Goal: Information Seeking & Learning: Learn about a topic

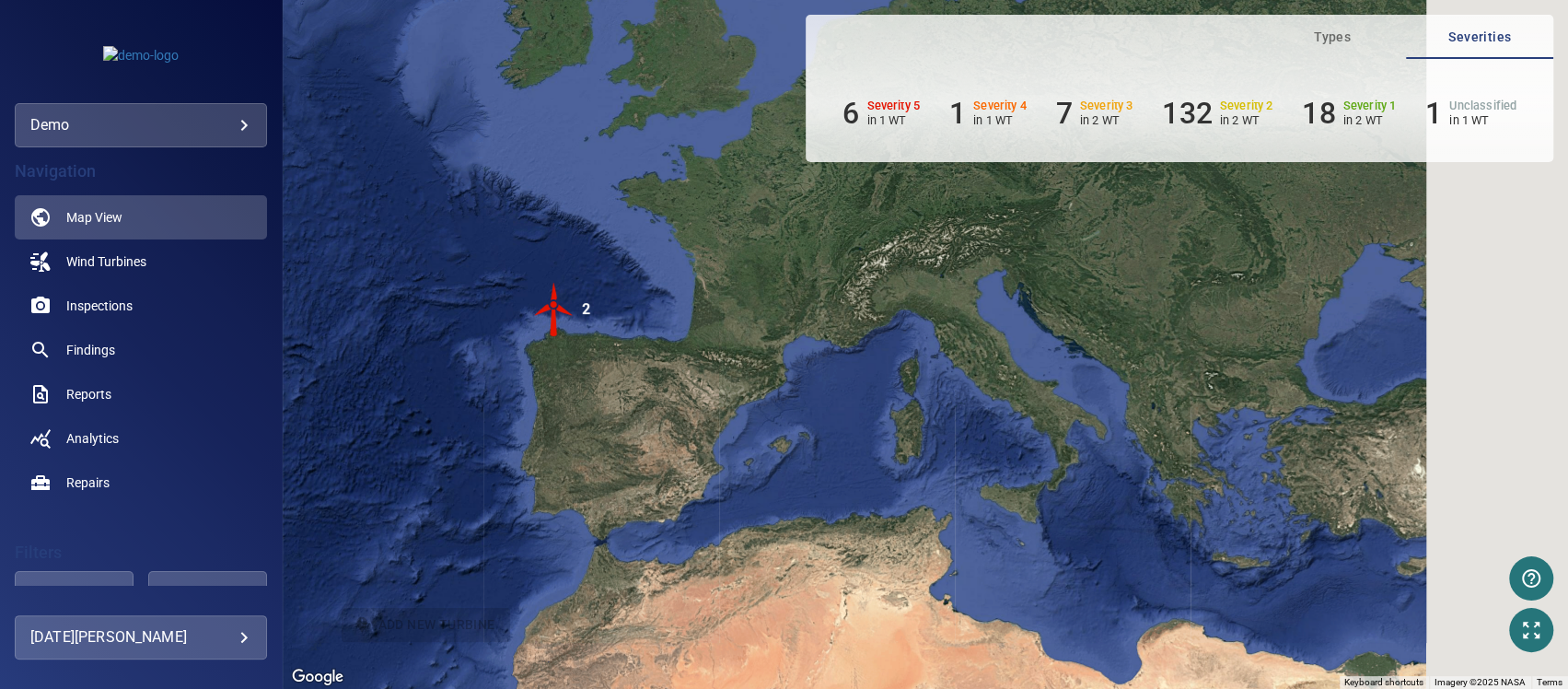
drag, startPoint x: 1078, startPoint y: 388, endPoint x: 613, endPoint y: 372, distance: 465.3
click at [671, 373] on div "To activate drag with keyboard, press Alt + Enter. Once in keyboard drag state,…" at bounding box center [925, 344] width 1285 height 689
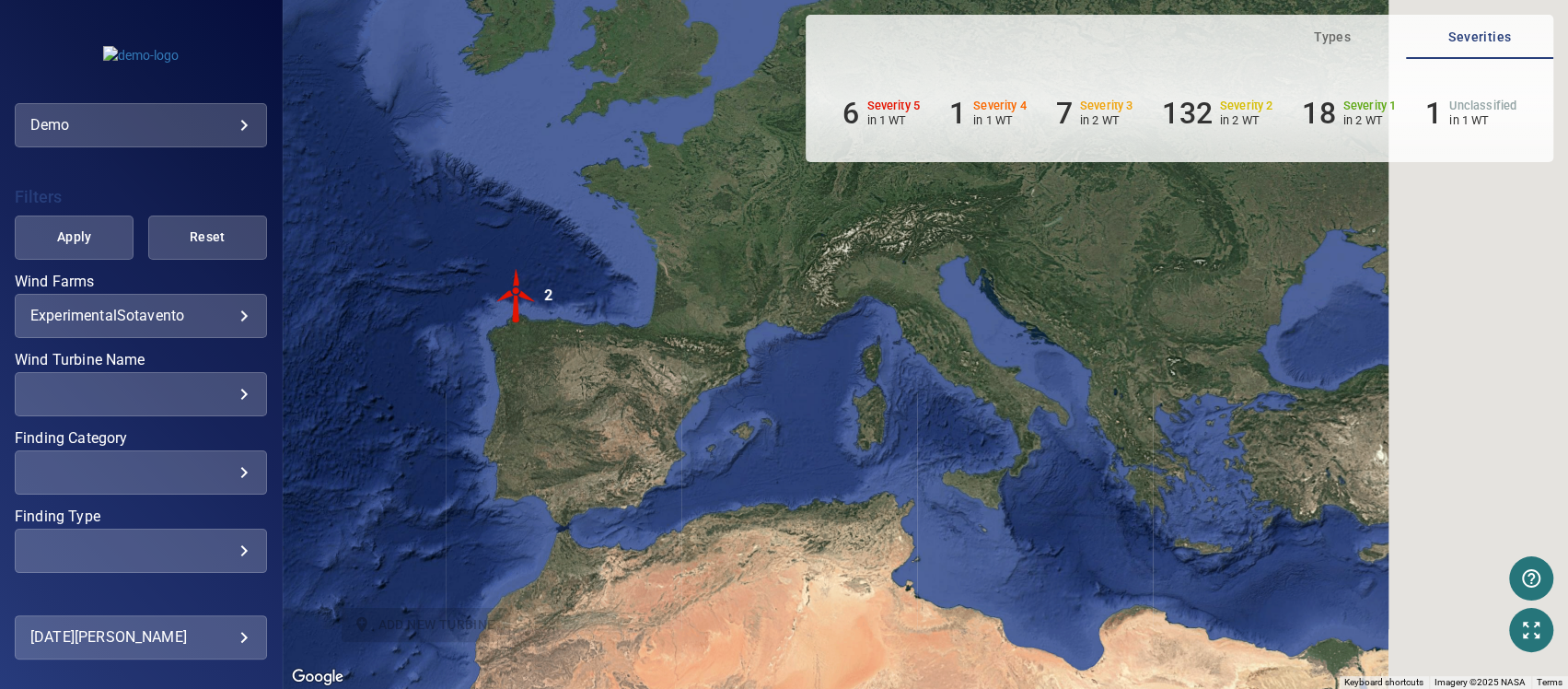
scroll to position [369, 0]
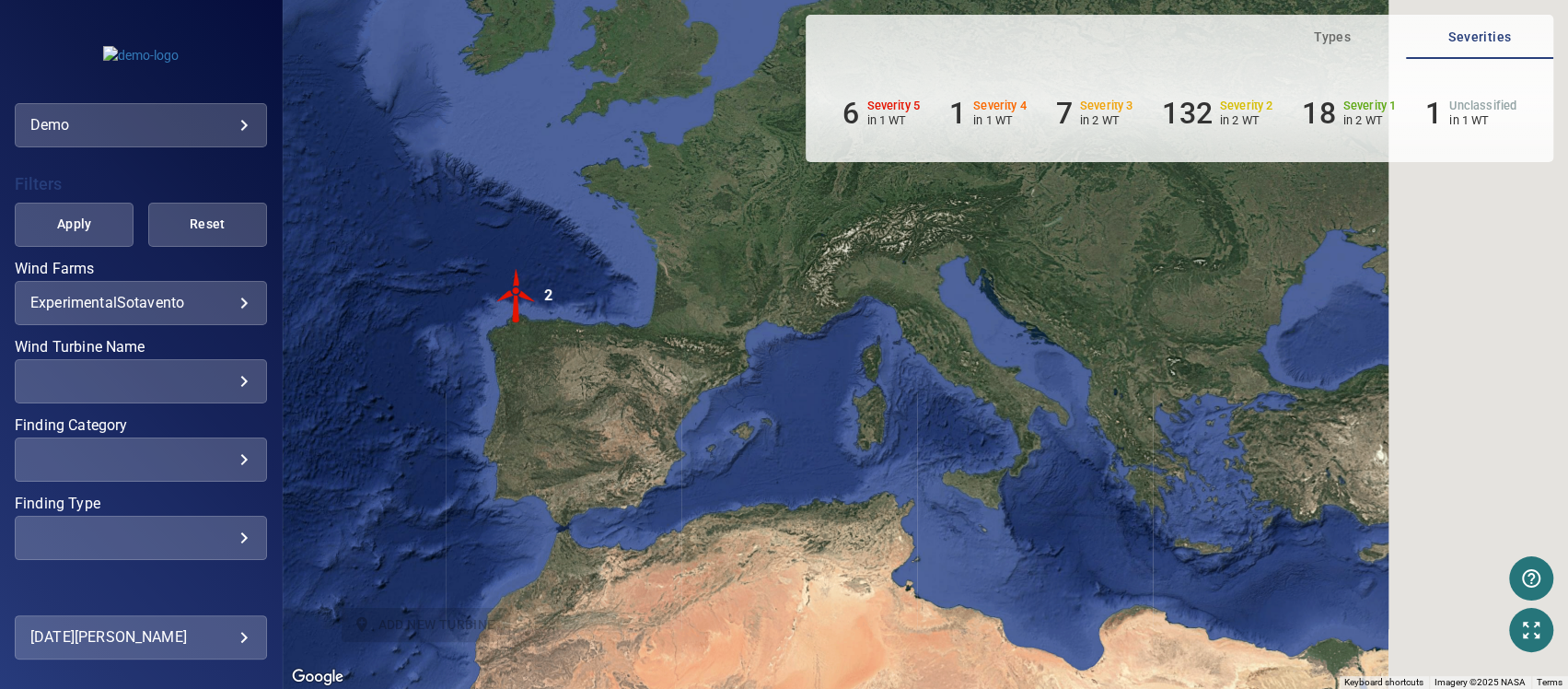
click at [229, 310] on body "**********" at bounding box center [784, 344] width 1568 height 689
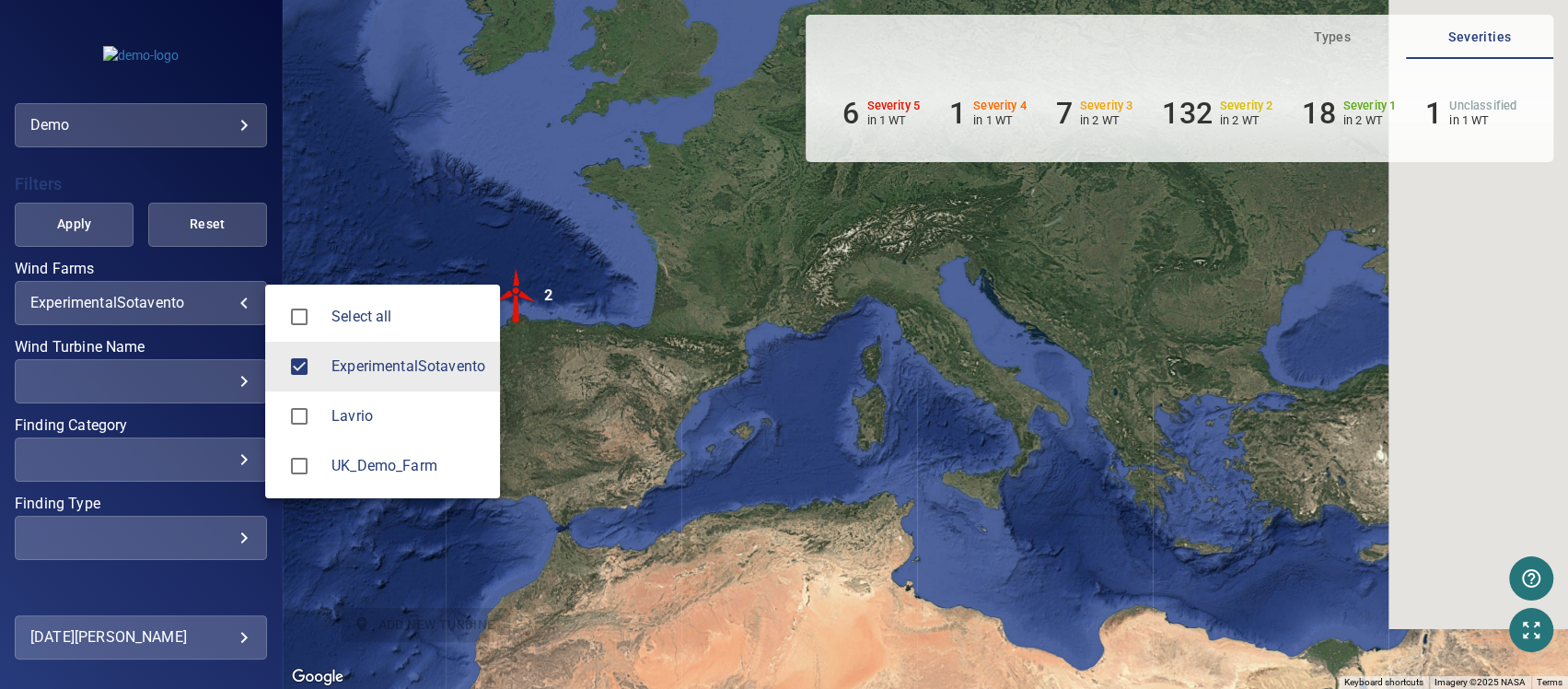
click at [328, 309] on div at bounding box center [305, 316] width 51 height 38
type input "**********"
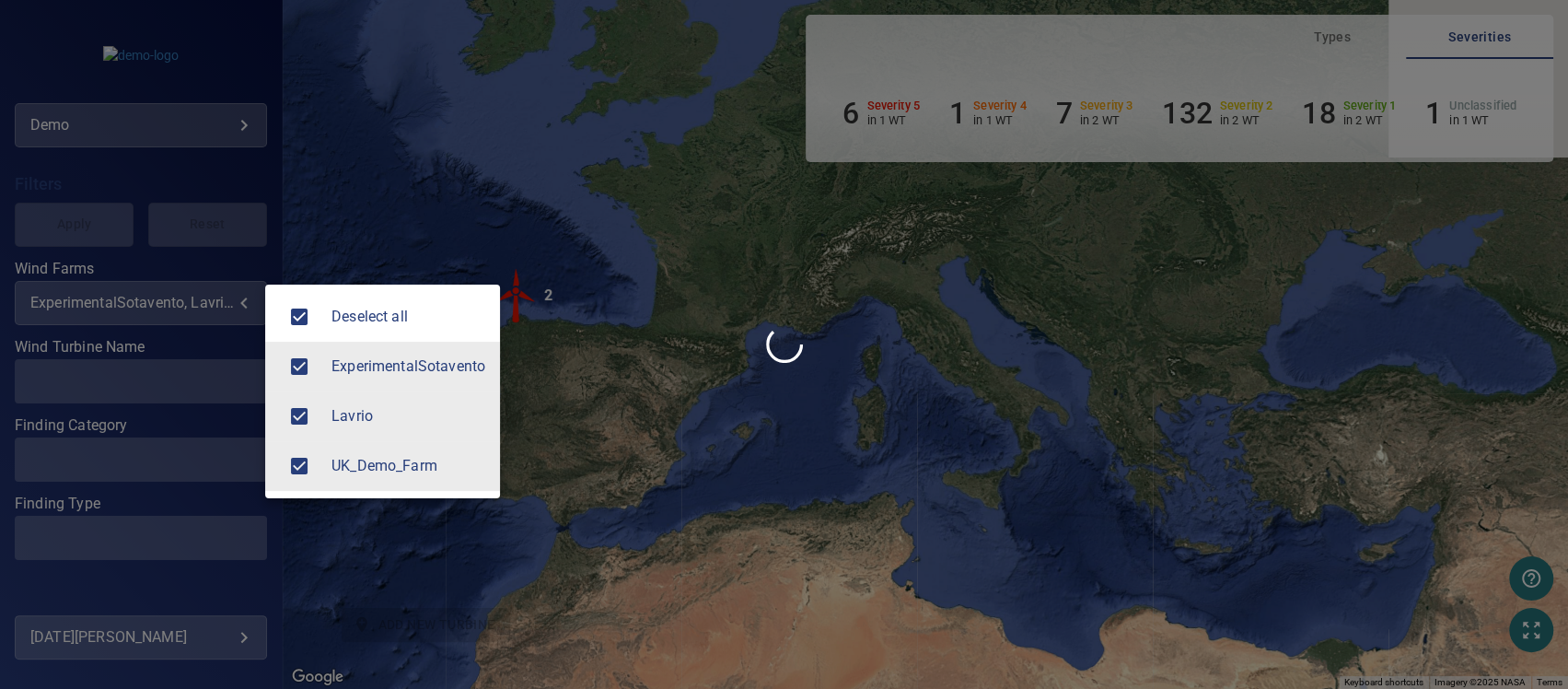
click at [739, 416] on div at bounding box center [784, 344] width 1568 height 689
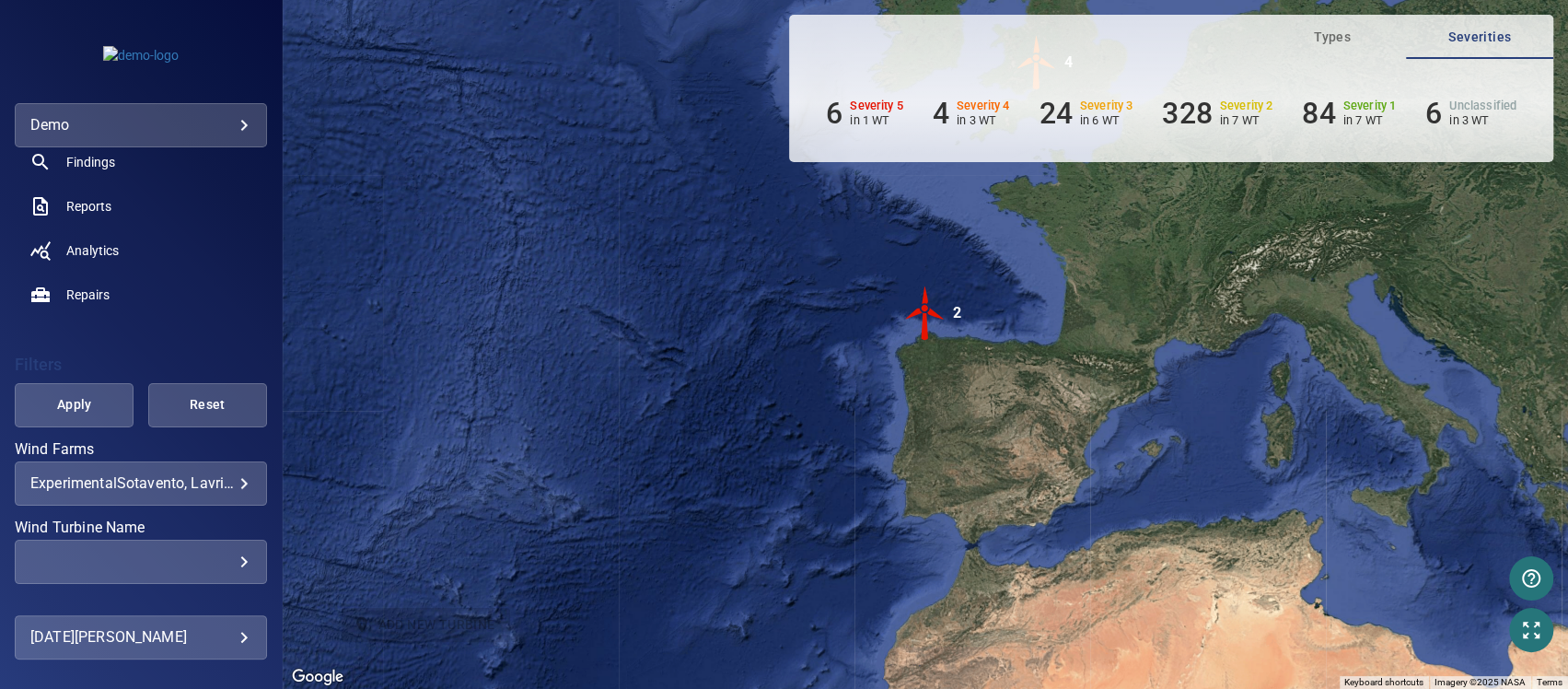
scroll to position [309, 0]
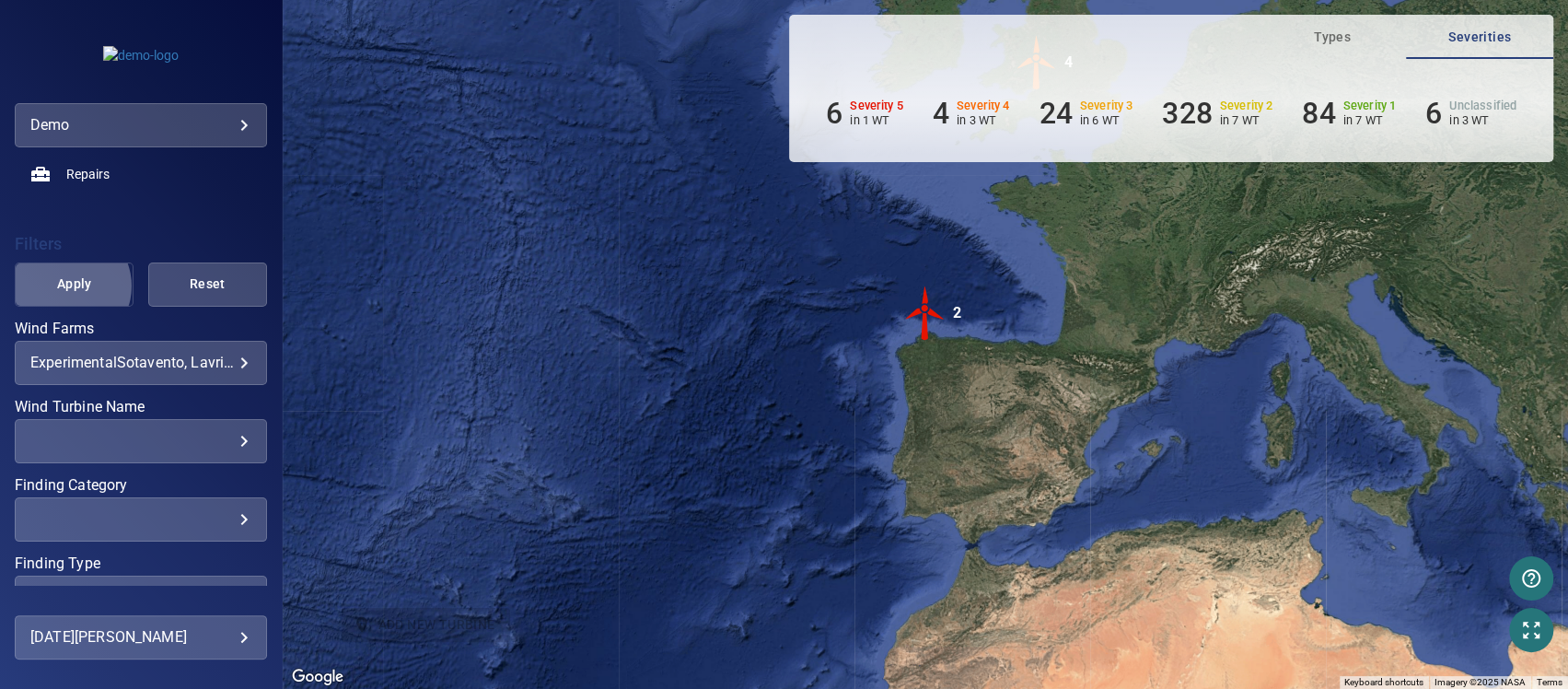
click at [64, 286] on span "Apply" at bounding box center [74, 284] width 73 height 23
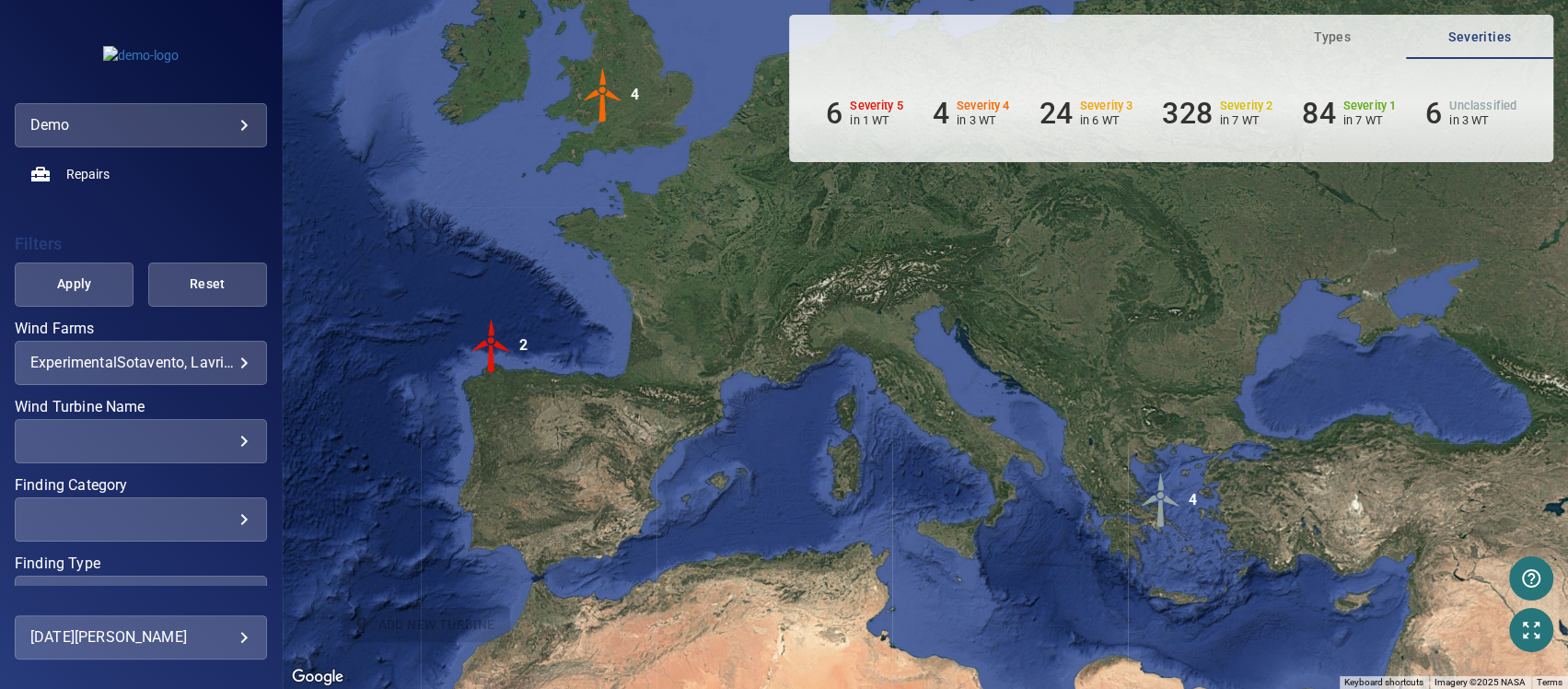
drag, startPoint x: 1206, startPoint y: 340, endPoint x: 765, endPoint y: 374, distance: 442.3
click at [765, 374] on div "To activate drag with keyboard, press Alt + Enter. Once in keyboard drag state,…" at bounding box center [925, 344] width 1285 height 689
click at [489, 347] on img "2" at bounding box center [489, 346] width 55 height 55
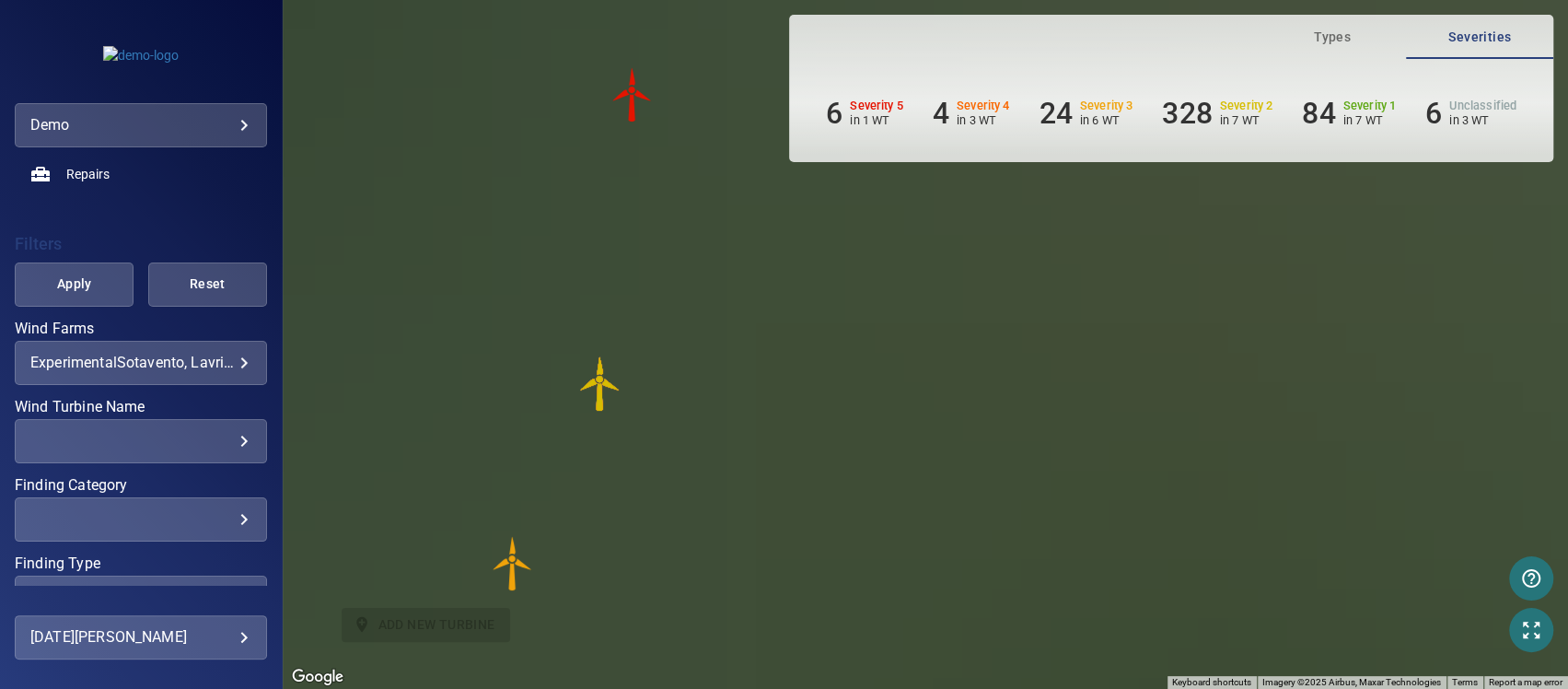
drag, startPoint x: 1028, startPoint y: 441, endPoint x: 671, endPoint y: 450, distance: 357.1
click at [671, 450] on div "To navigate, press the arrow keys. To activate drag with keyboard, press Alt + …" at bounding box center [925, 344] width 1285 height 689
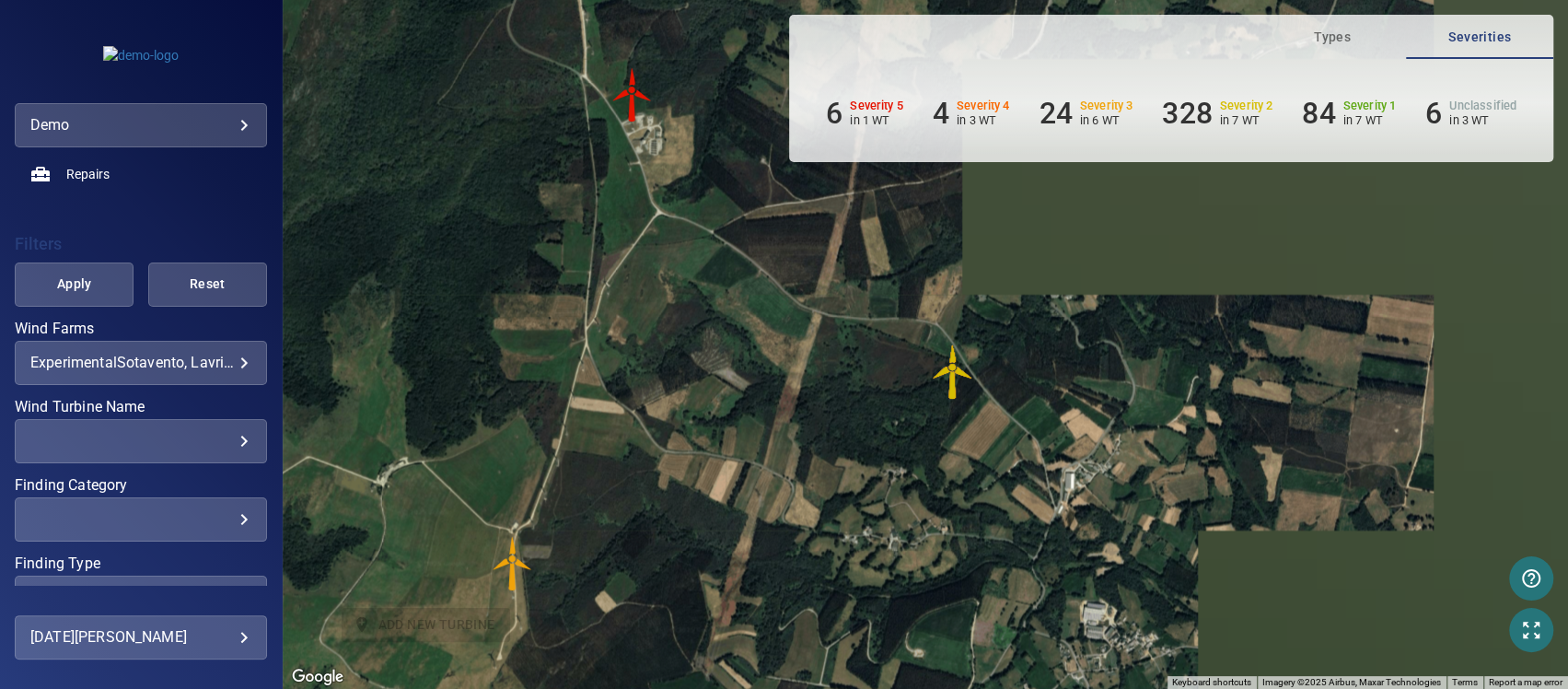
click at [630, 102] on img "WTG-14" at bounding box center [632, 95] width 55 height 55
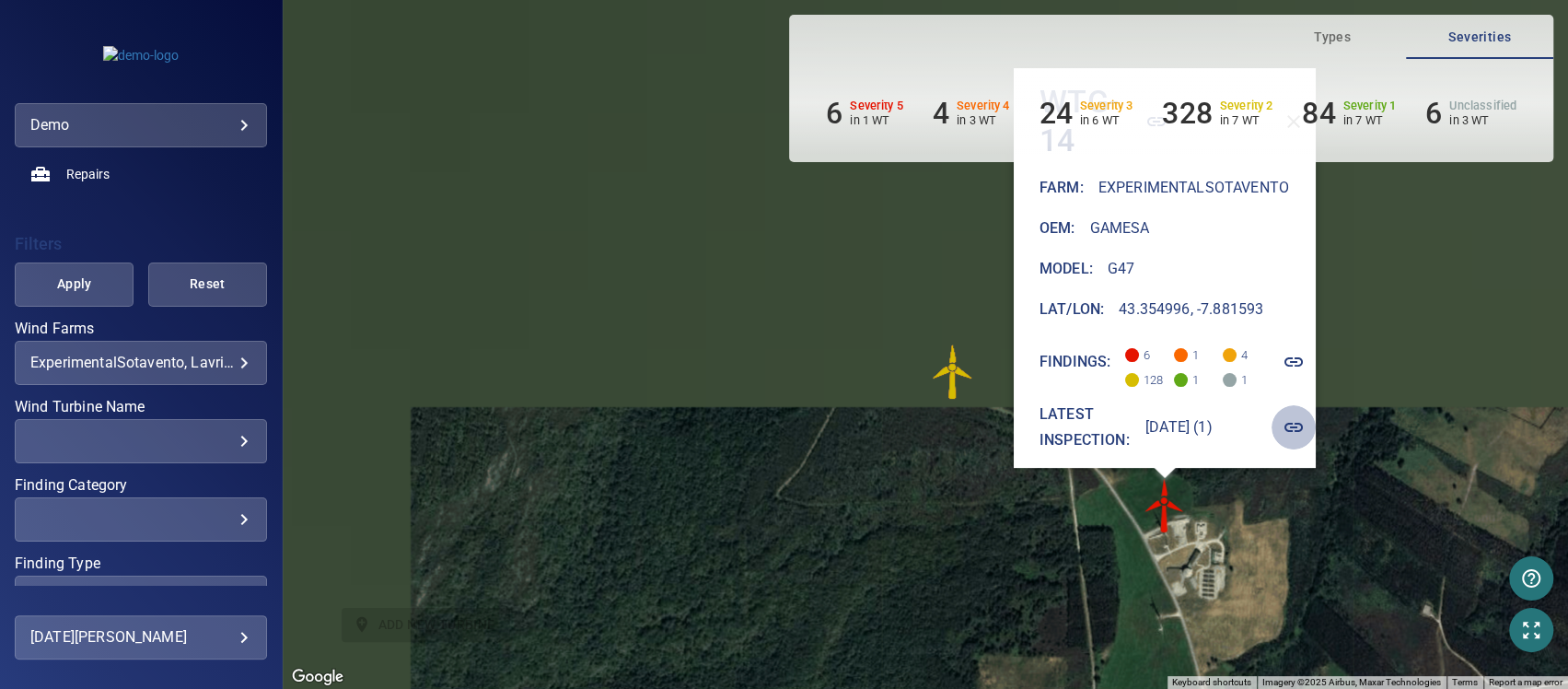
click at [1305, 417] on icon "button" at bounding box center [1294, 428] width 22 height 22
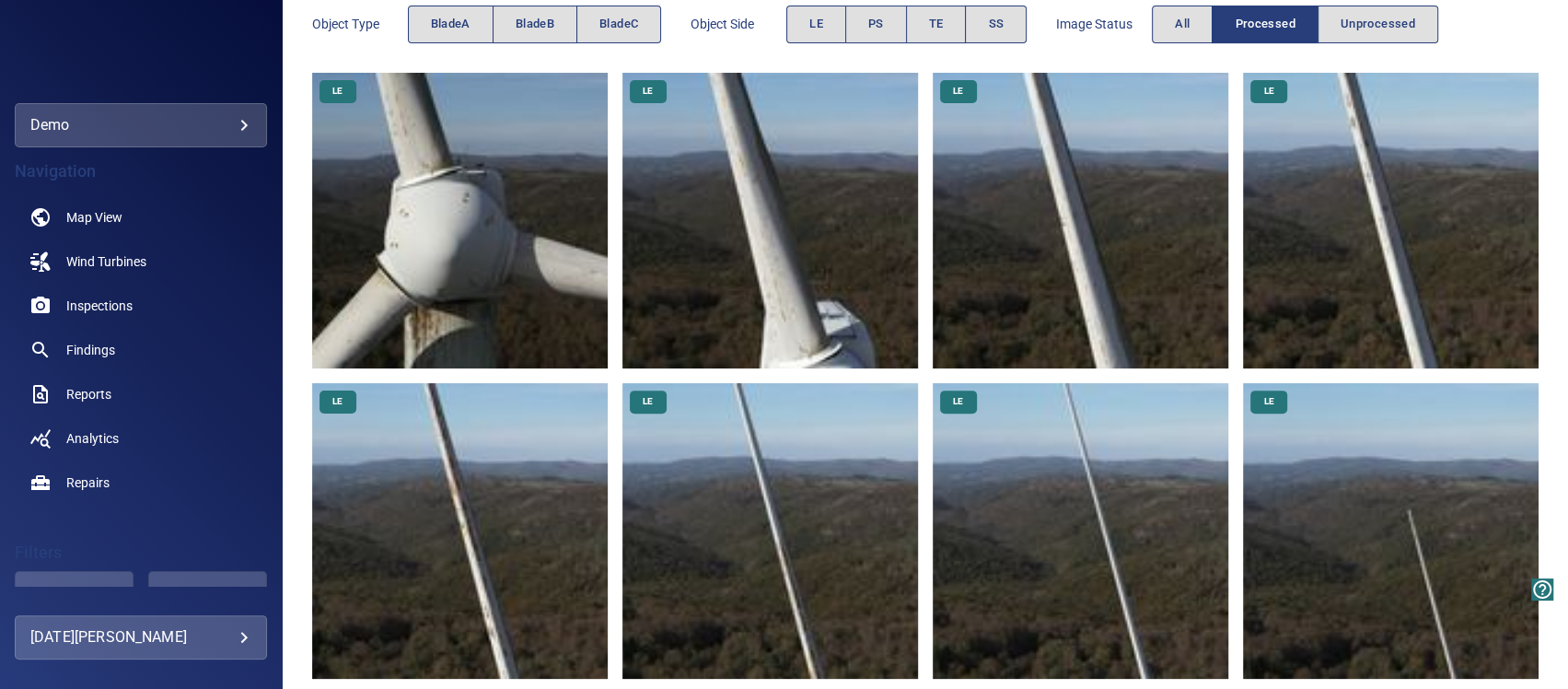
scroll to position [553, 0]
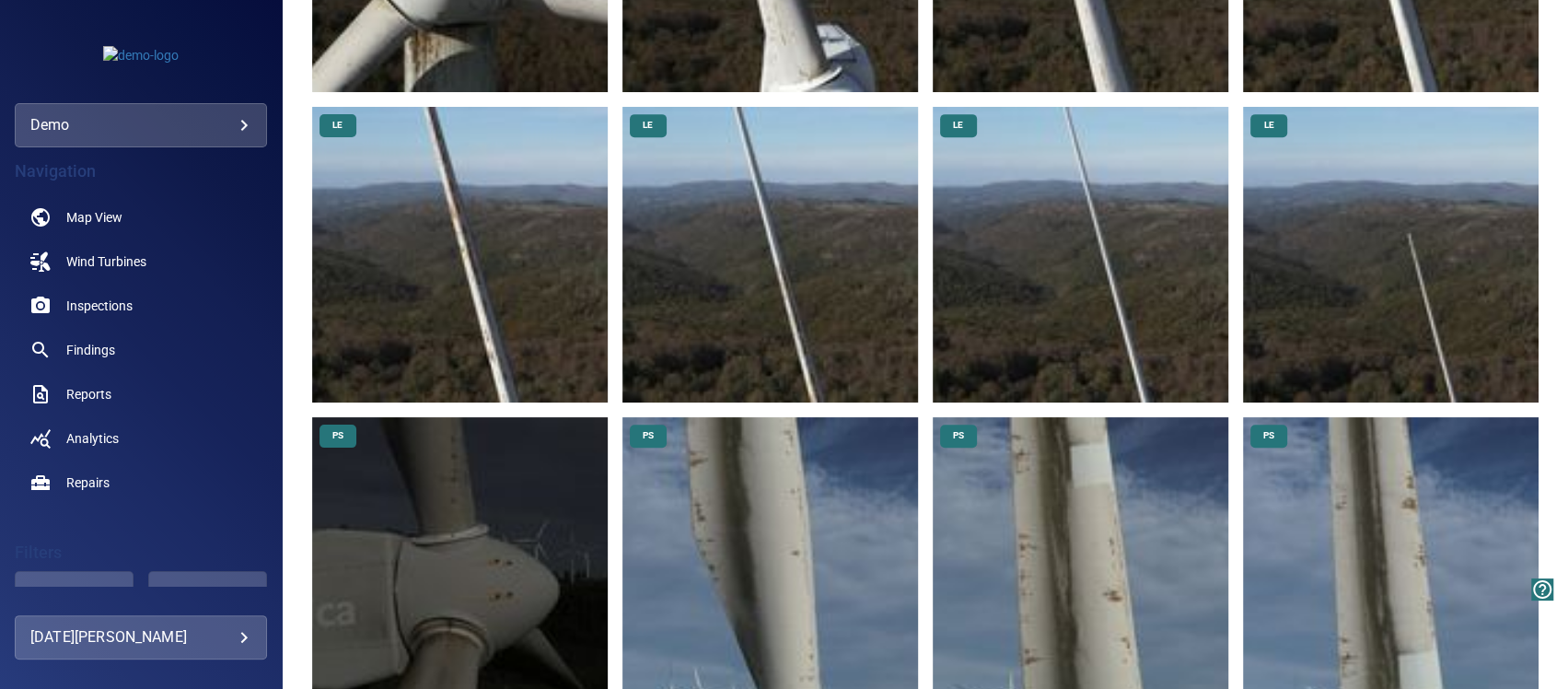
click at [1394, 302] on img at bounding box center [1391, 255] width 296 height 296
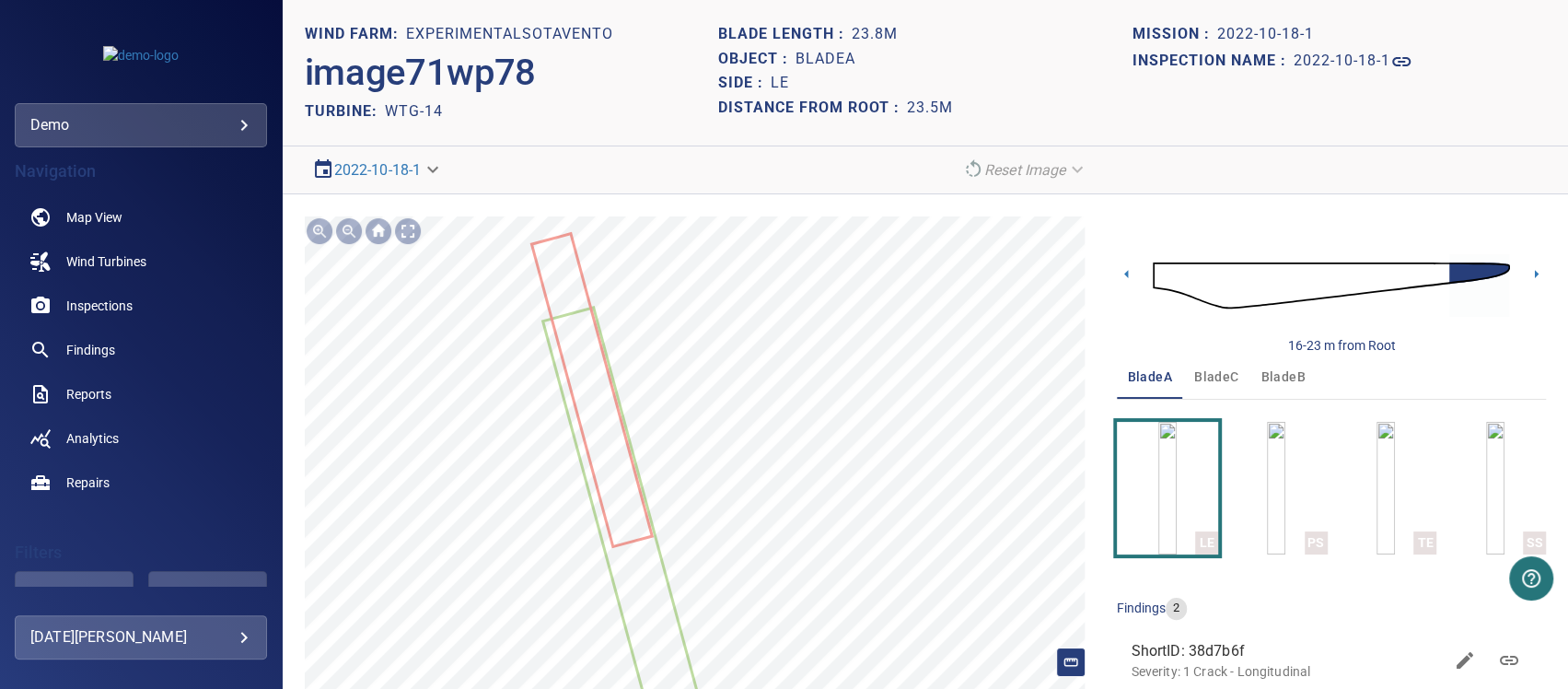
scroll to position [33, 0]
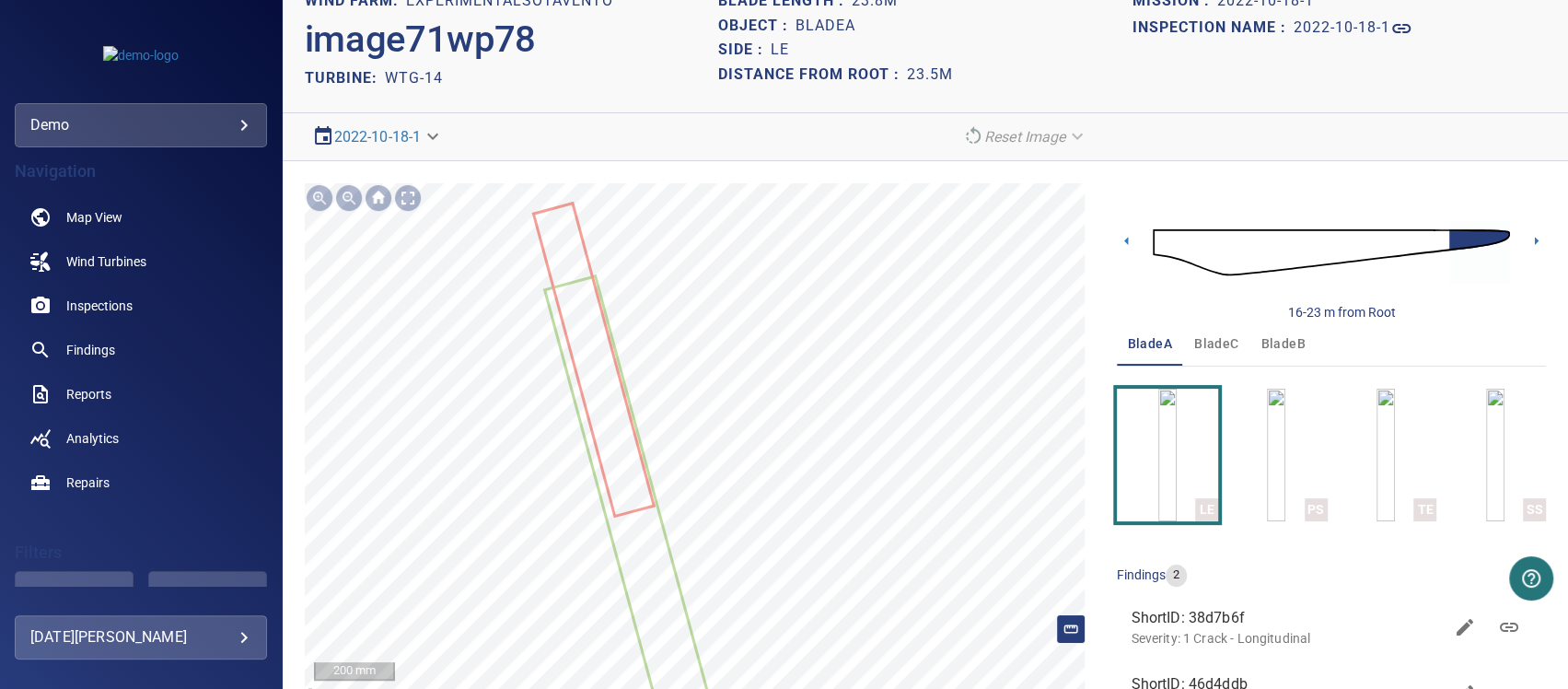
click at [1193, 638] on p "Severity: 1 Crack - Longitudinal" at bounding box center [1287, 638] width 312 height 19
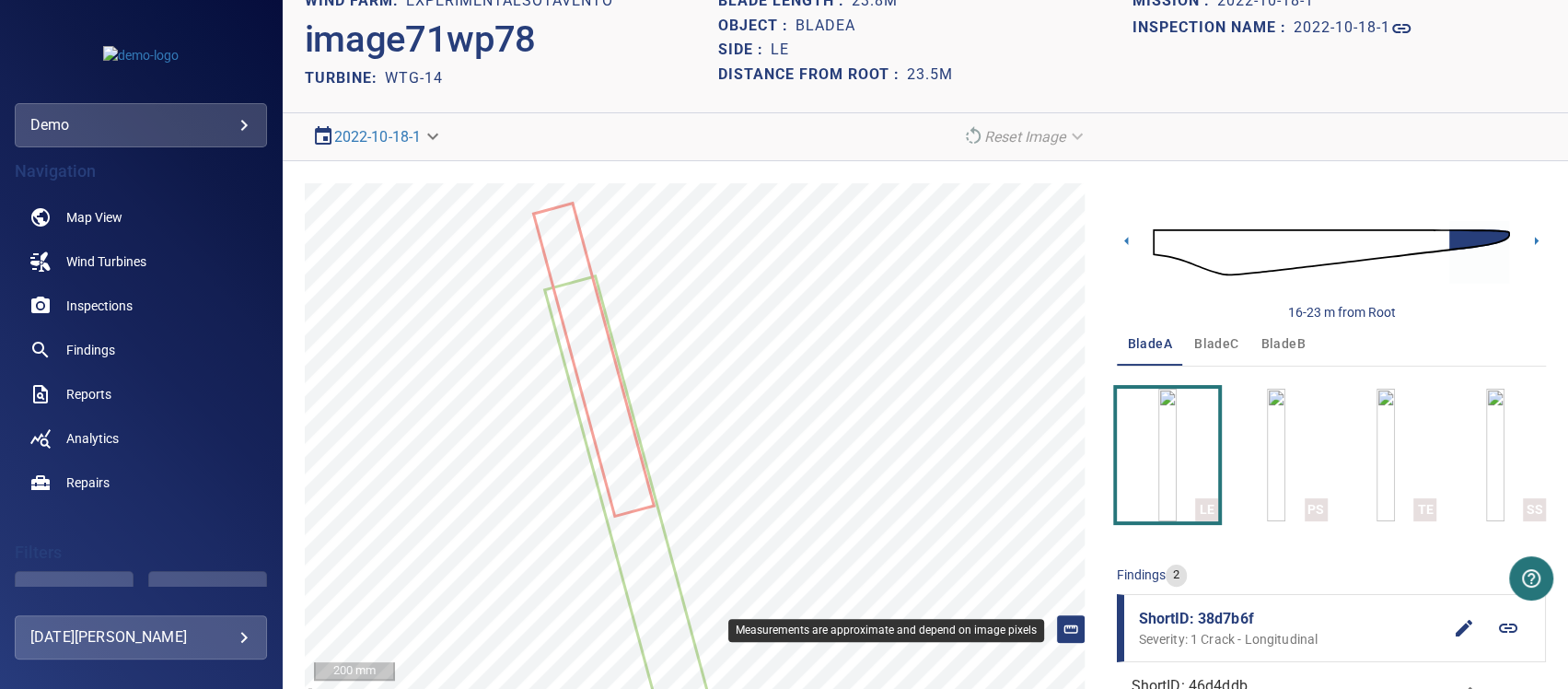
click at [1063, 629] on icon at bounding box center [1071, 630] width 17 height 17
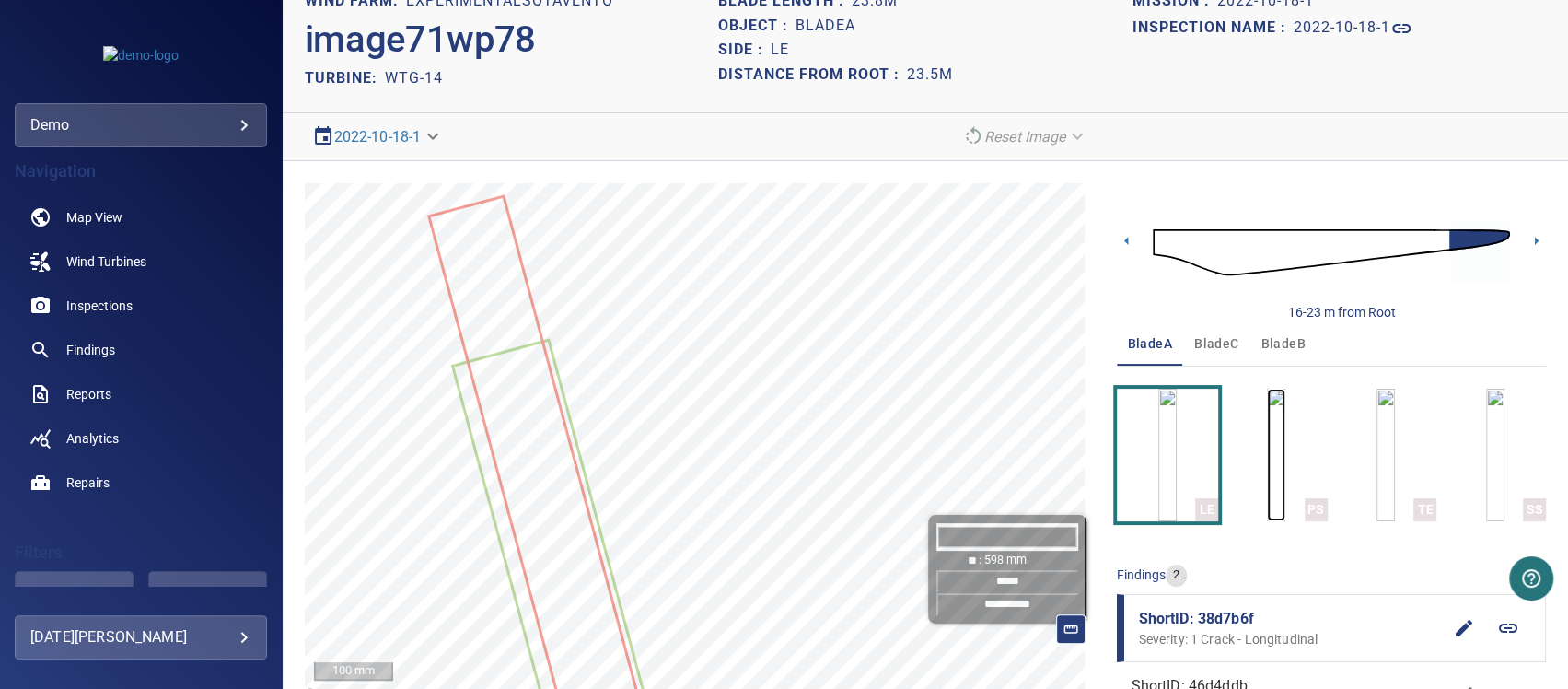
click at [1273, 483] on img "button" at bounding box center [1277, 455] width 19 height 133
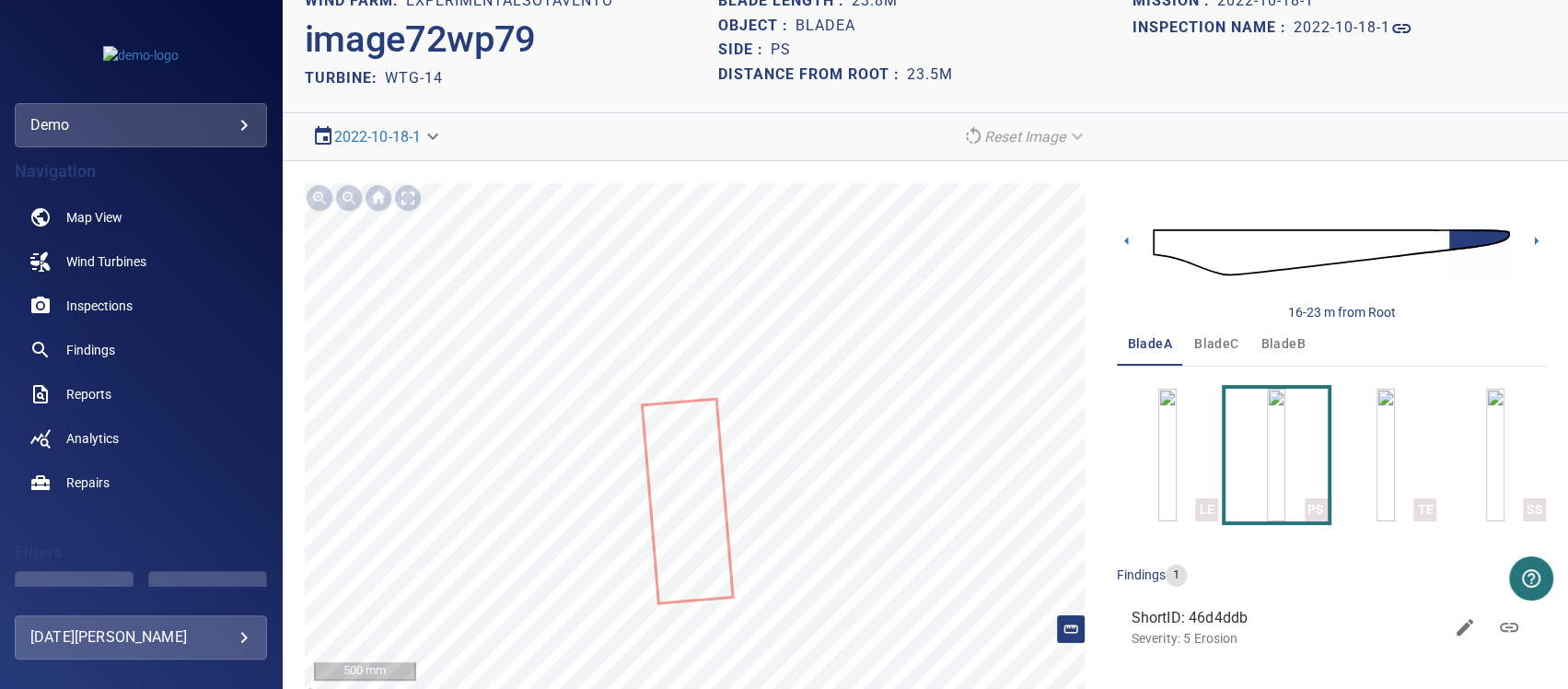
click at [1217, 348] on span "bladeC" at bounding box center [1216, 344] width 44 height 23
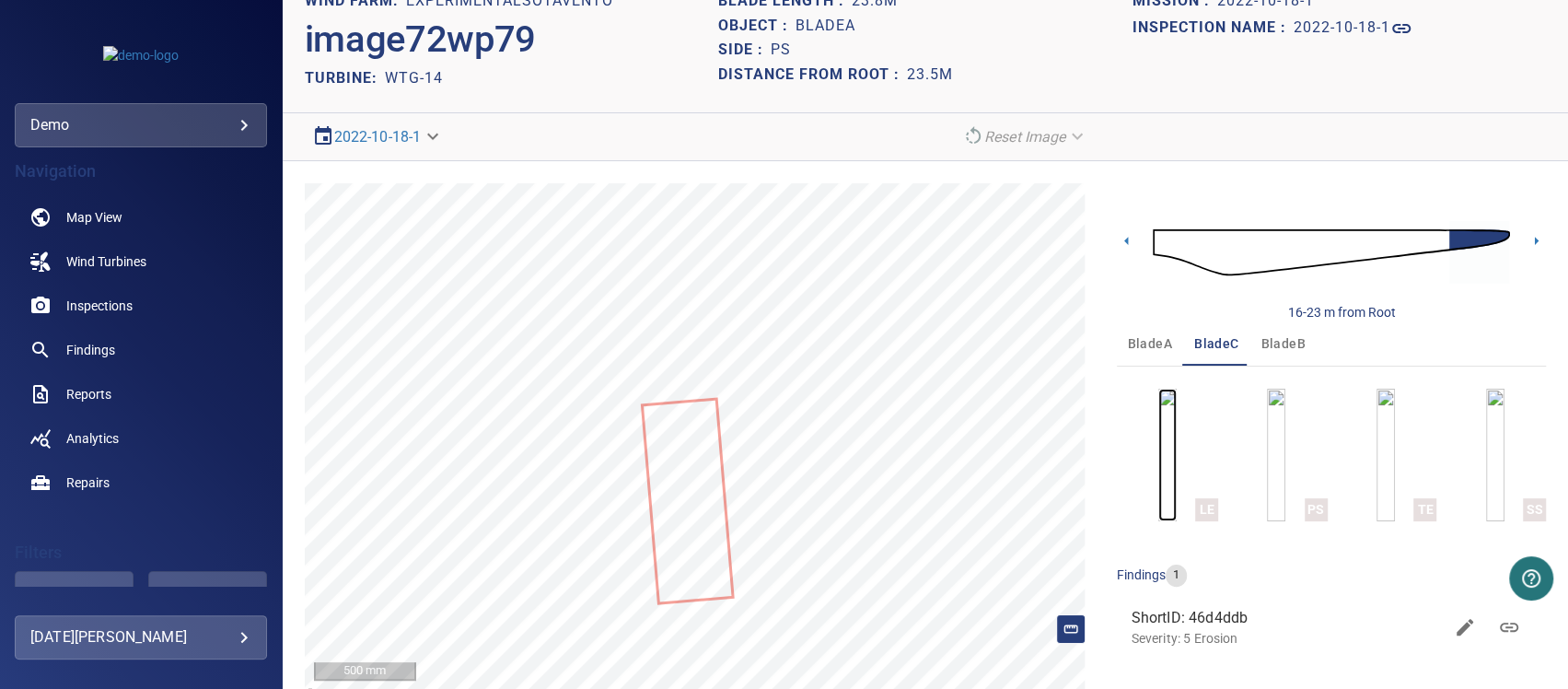
click at [1158, 478] on img "button" at bounding box center [1168, 455] width 19 height 133
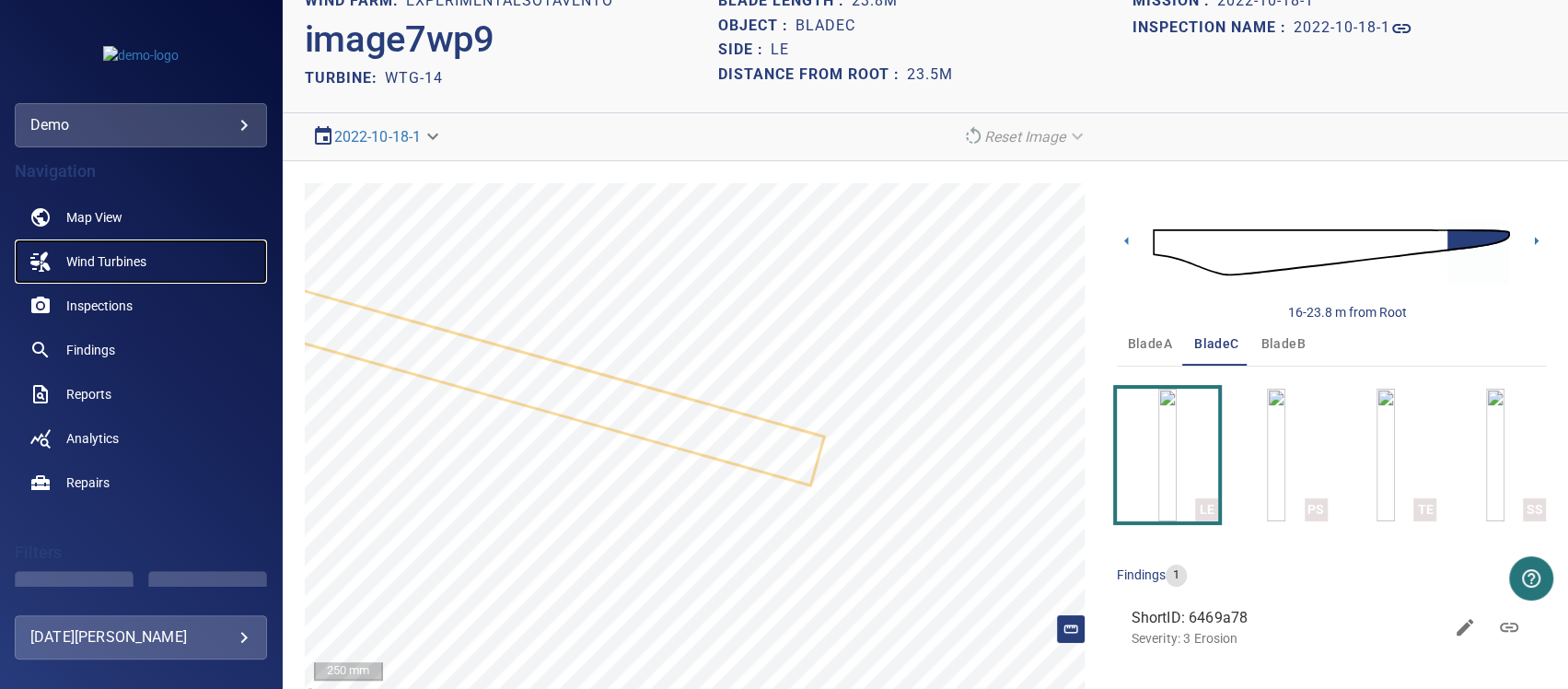
click at [130, 267] on span "Wind Turbines" at bounding box center [107, 262] width 80 height 19
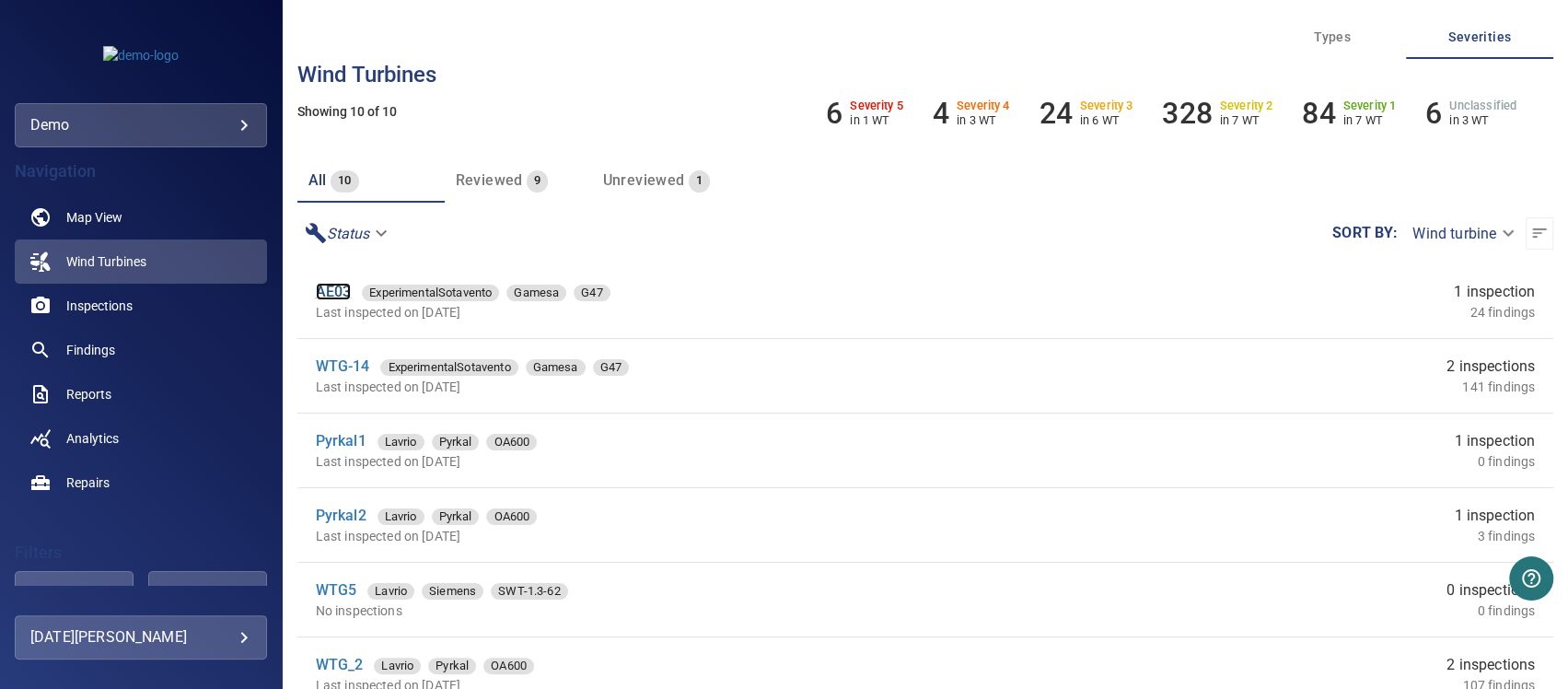
click at [324, 296] on link "AE03" at bounding box center [334, 291] width 36 height 18
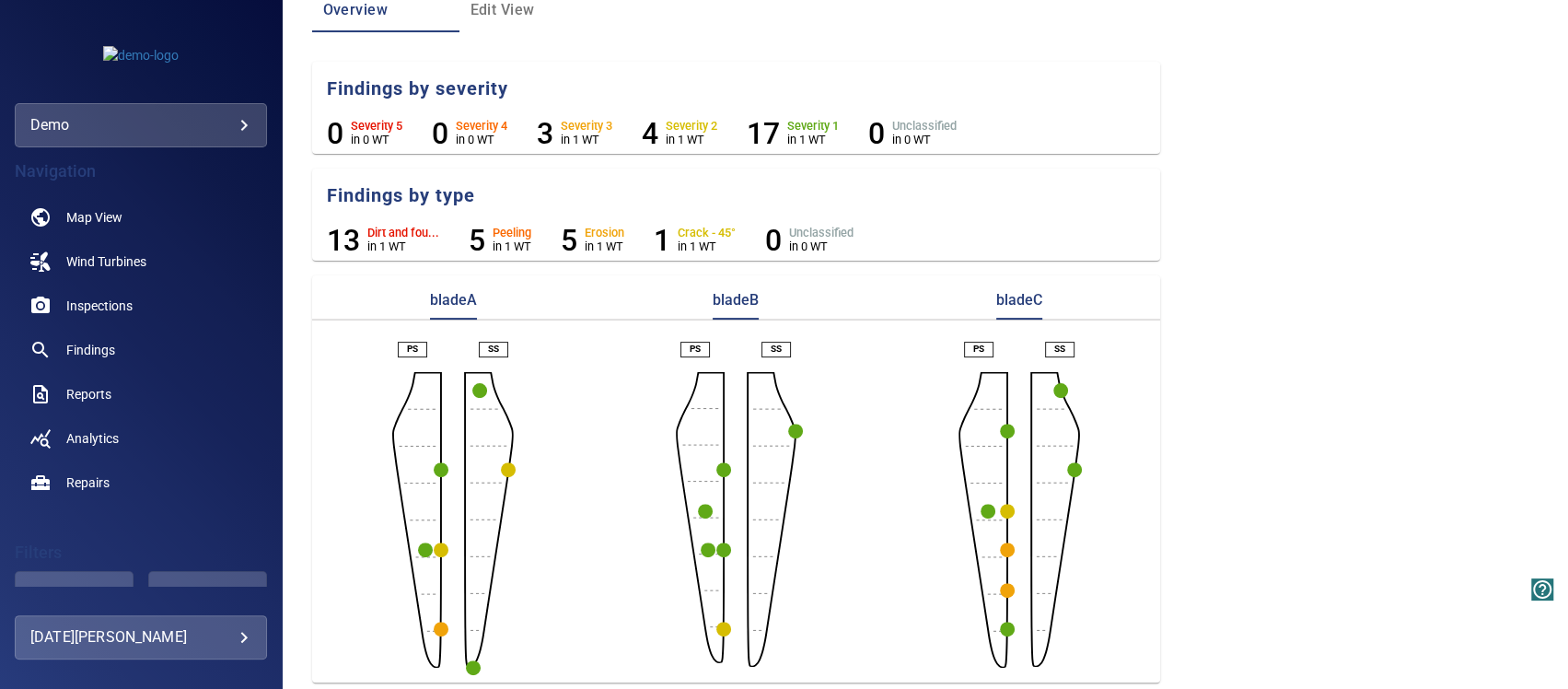
scroll to position [198, 0]
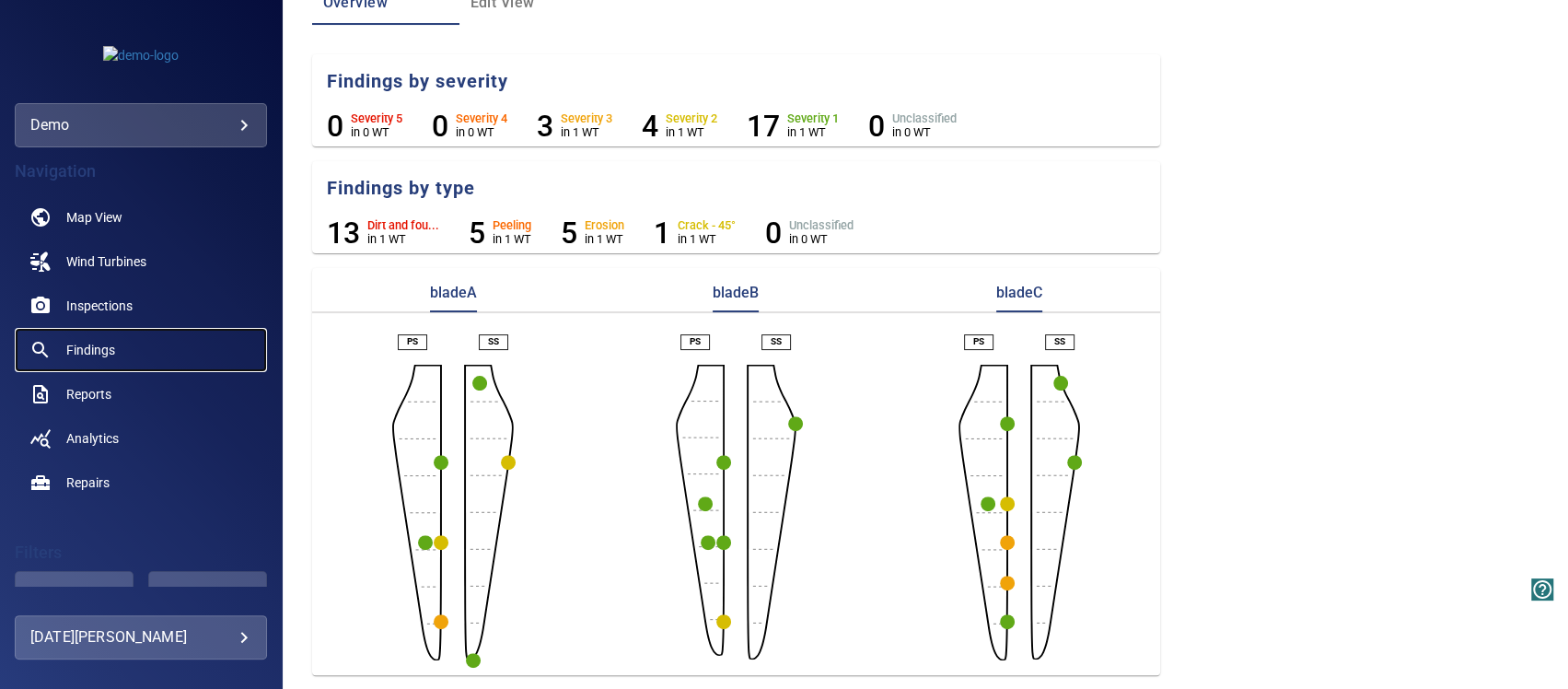
click at [73, 346] on span "Findings" at bounding box center [91, 350] width 49 height 19
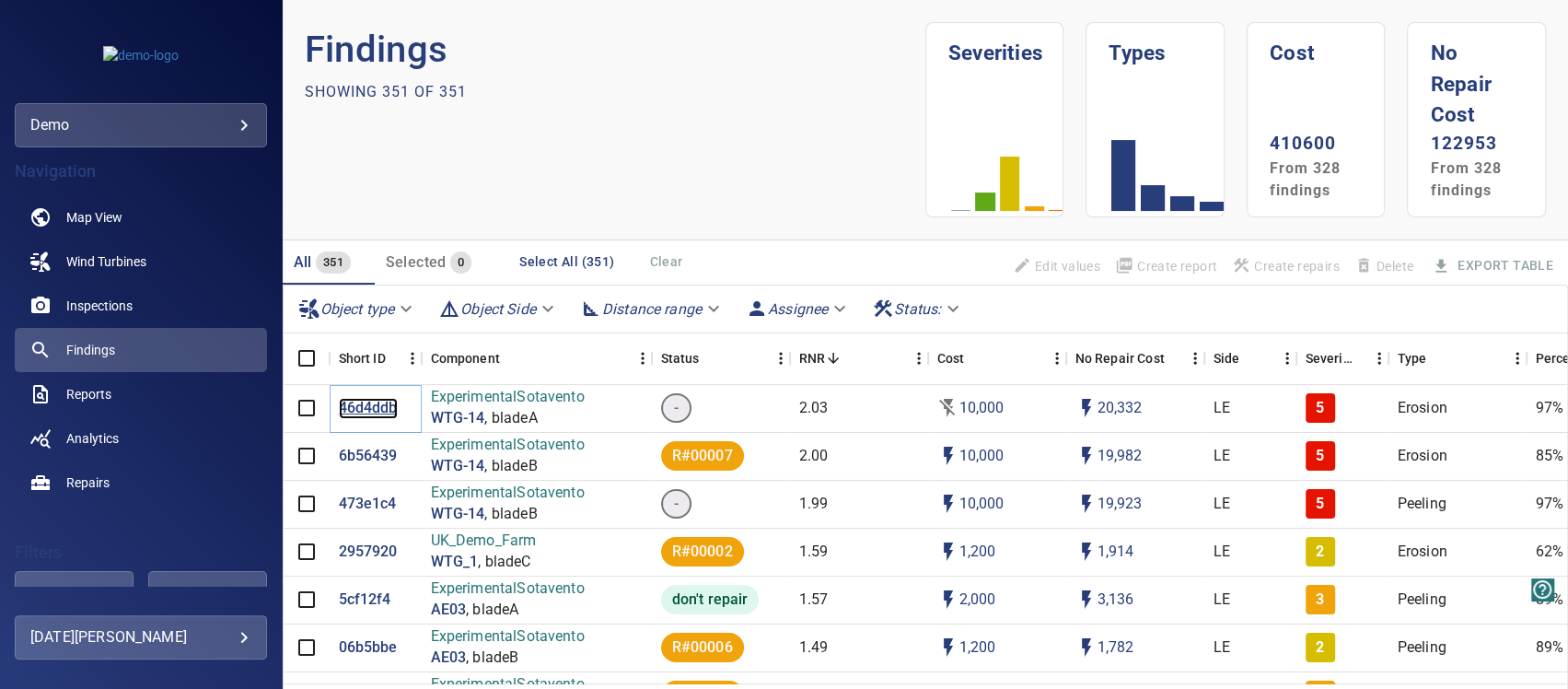
click at [356, 410] on p "46d4ddb" at bounding box center [368, 408] width 59 height 22
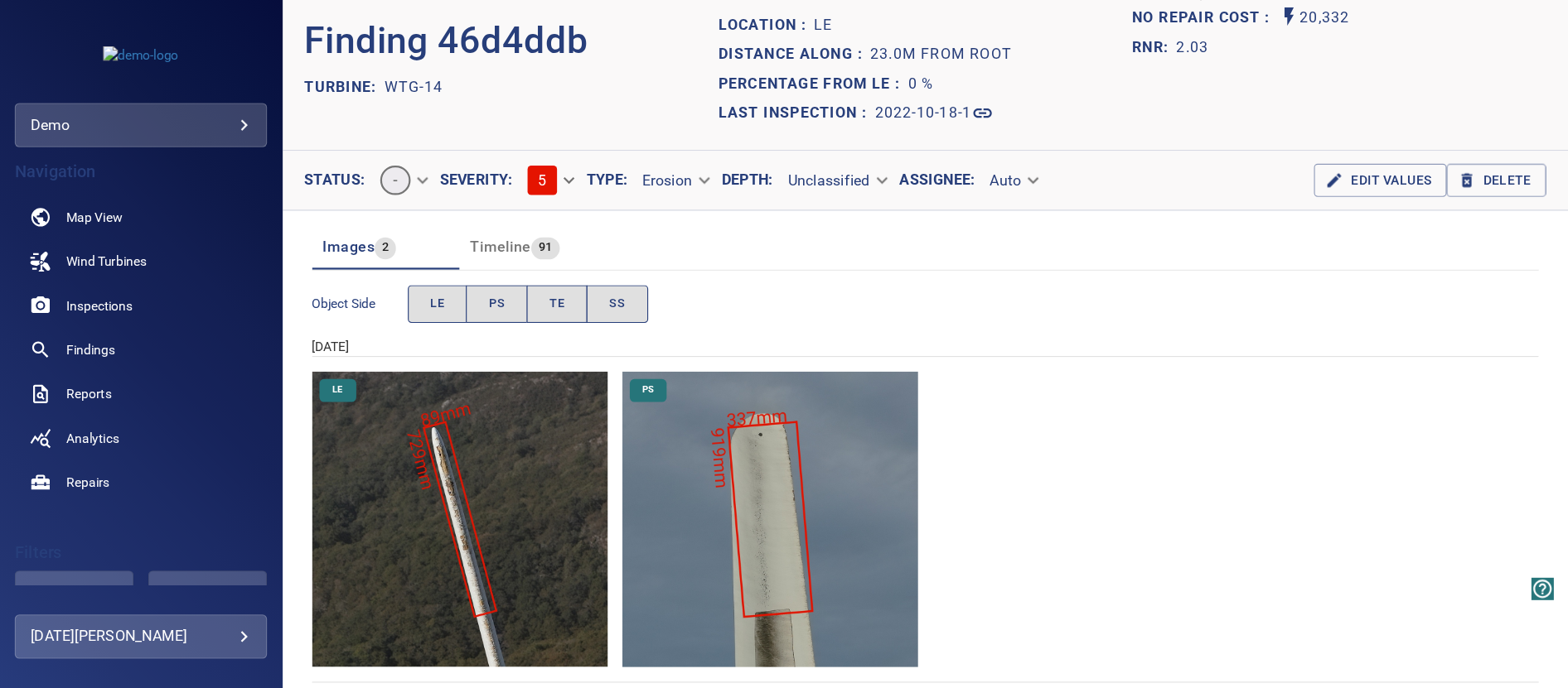
scroll to position [55, 0]
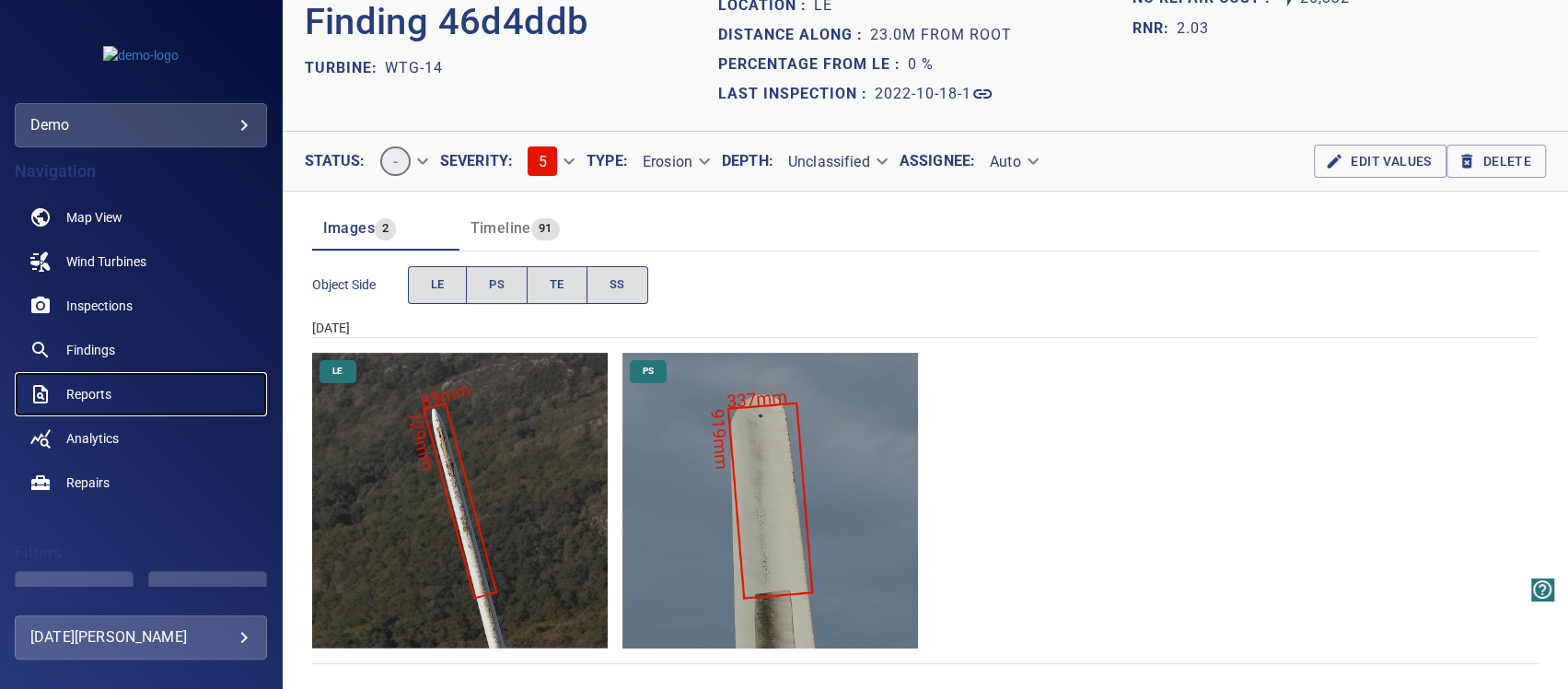
click at [86, 393] on span "Reports" at bounding box center [89, 394] width 45 height 19
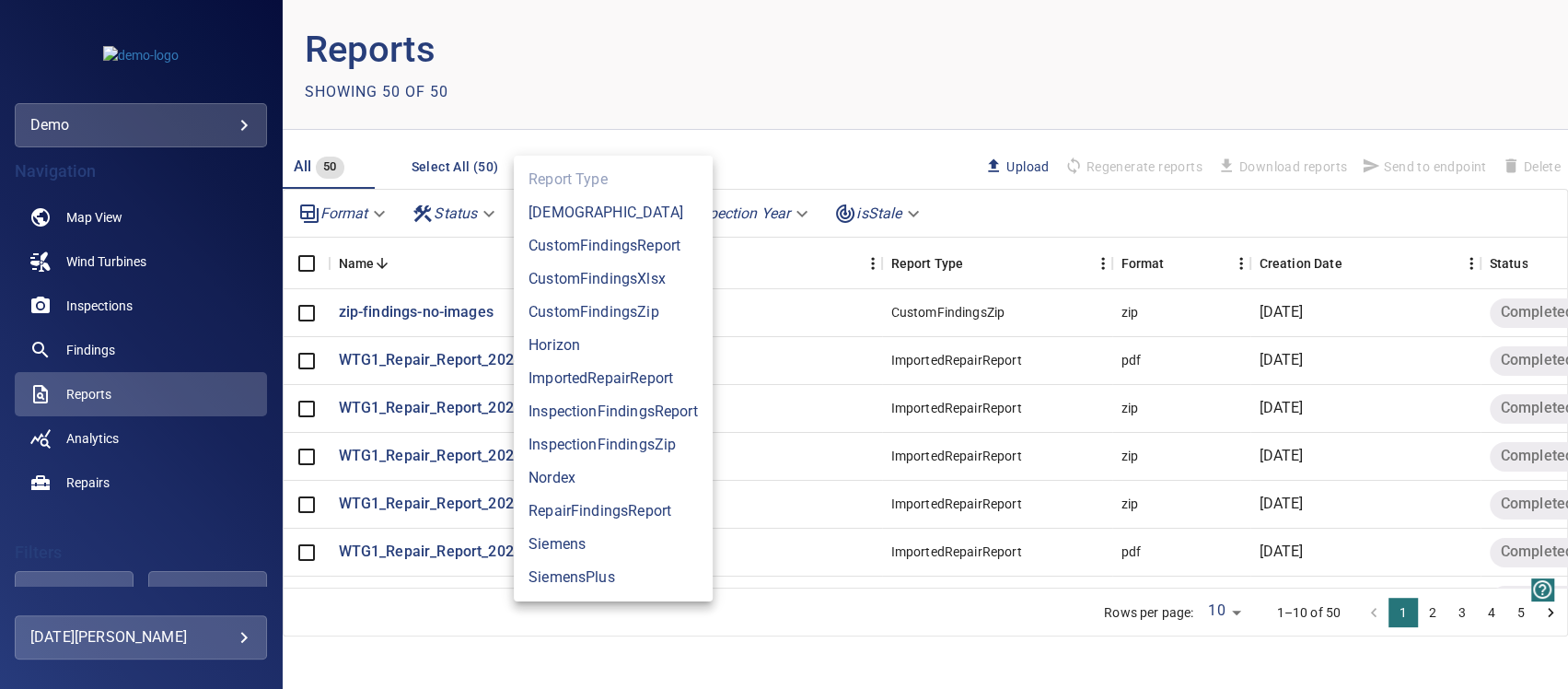
click at [632, 213] on body "**********" at bounding box center [784, 344] width 1568 height 689
click at [638, 405] on li "InspectionFindingsReport" at bounding box center [613, 411] width 199 height 33
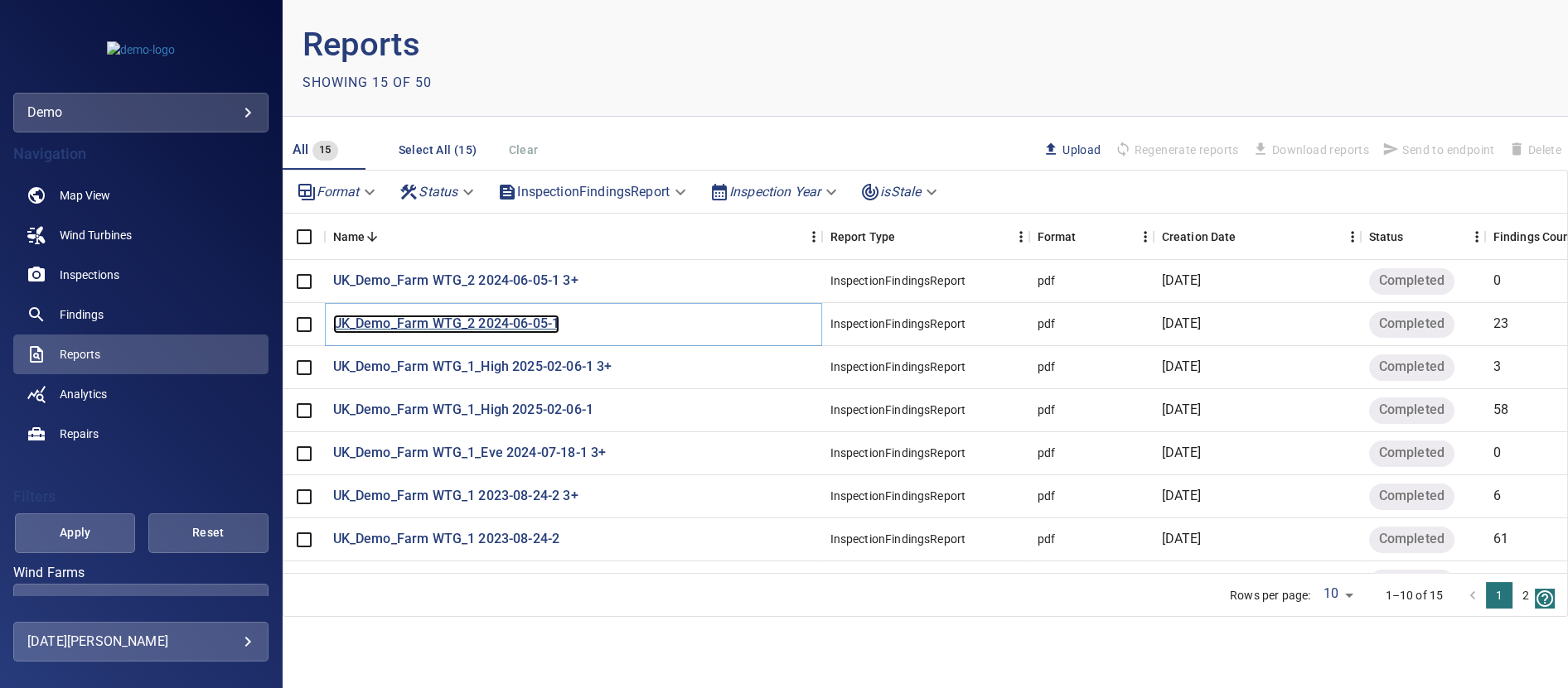
click at [492, 328] on p "UK_Demo_Farm WTG_2 2024-06-05-1" at bounding box center [447, 324] width 227 height 19
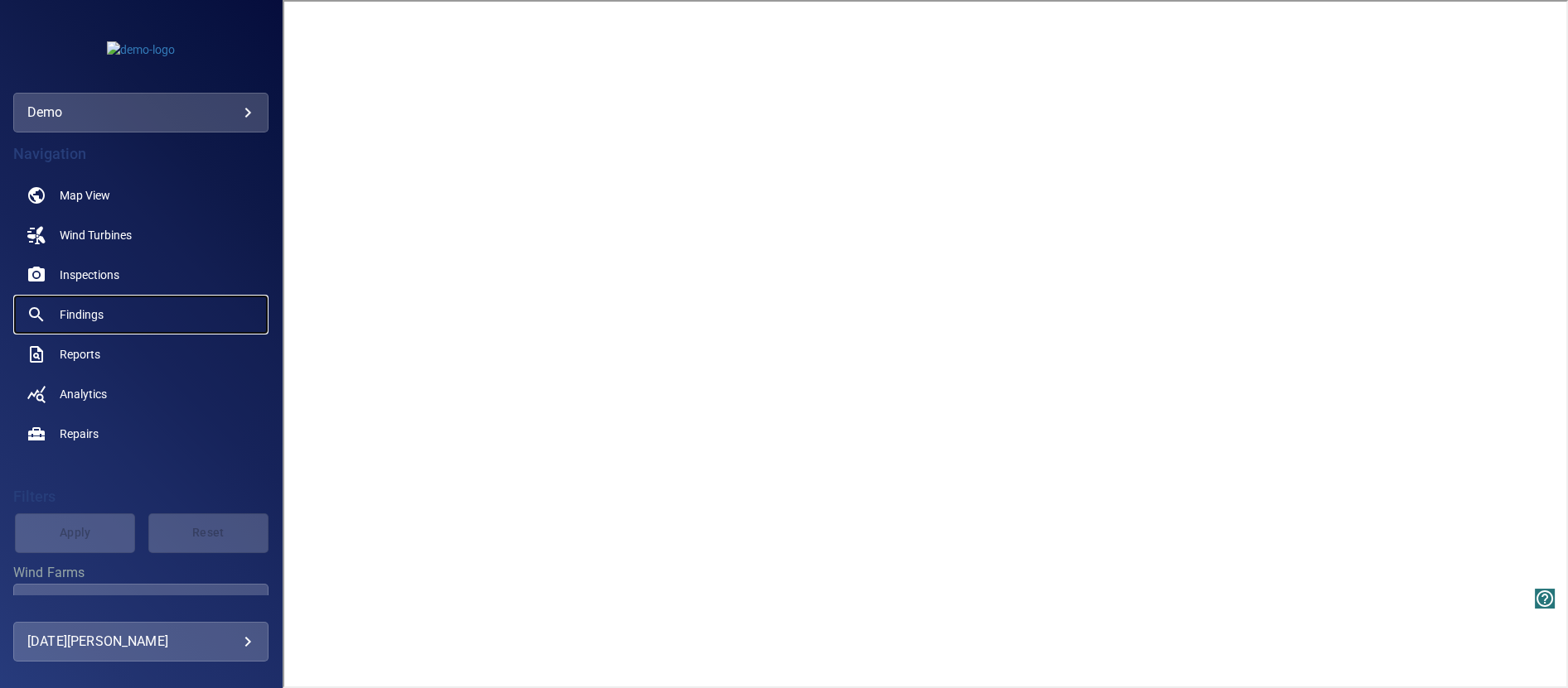
click at [83, 310] on span "Findings" at bounding box center [82, 315] width 44 height 17
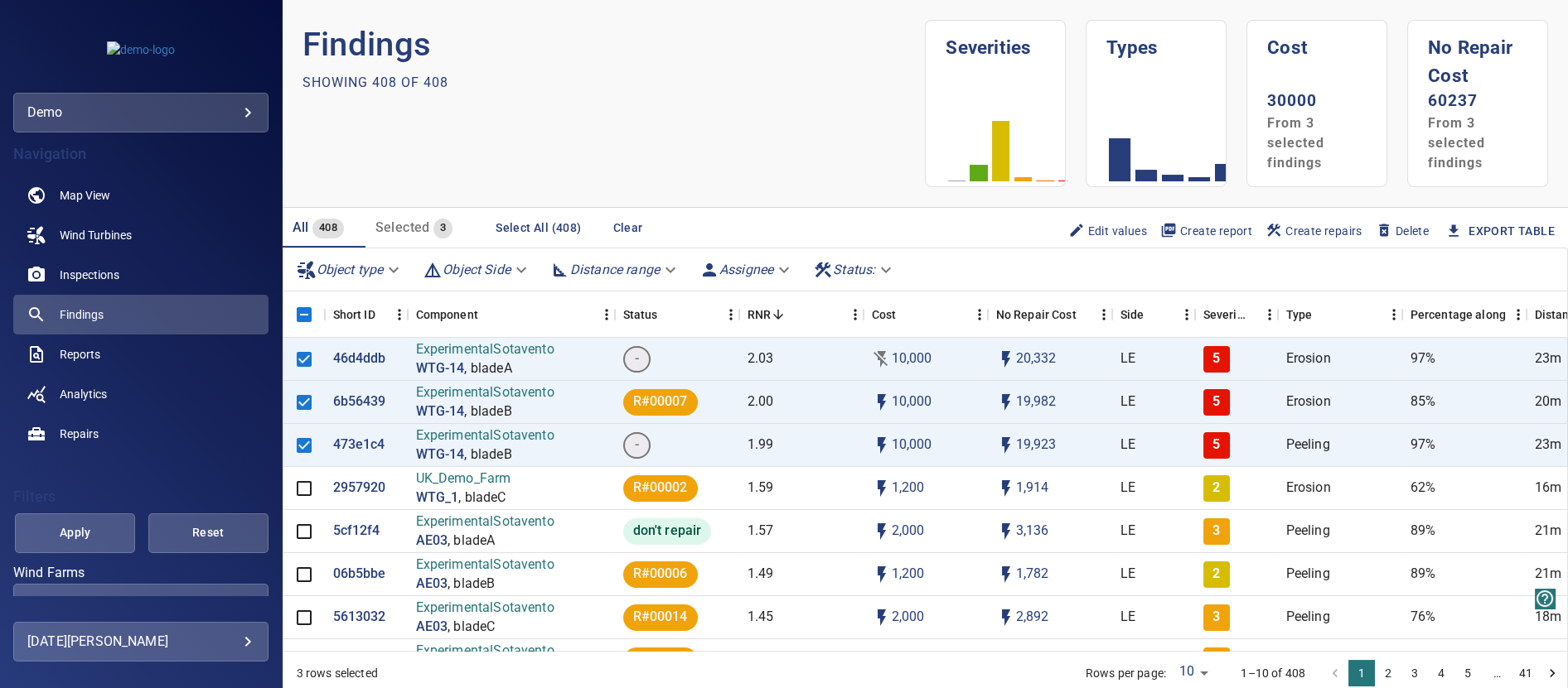
click at [1182, 227] on span "Create report" at bounding box center [1205, 231] width 92 height 19
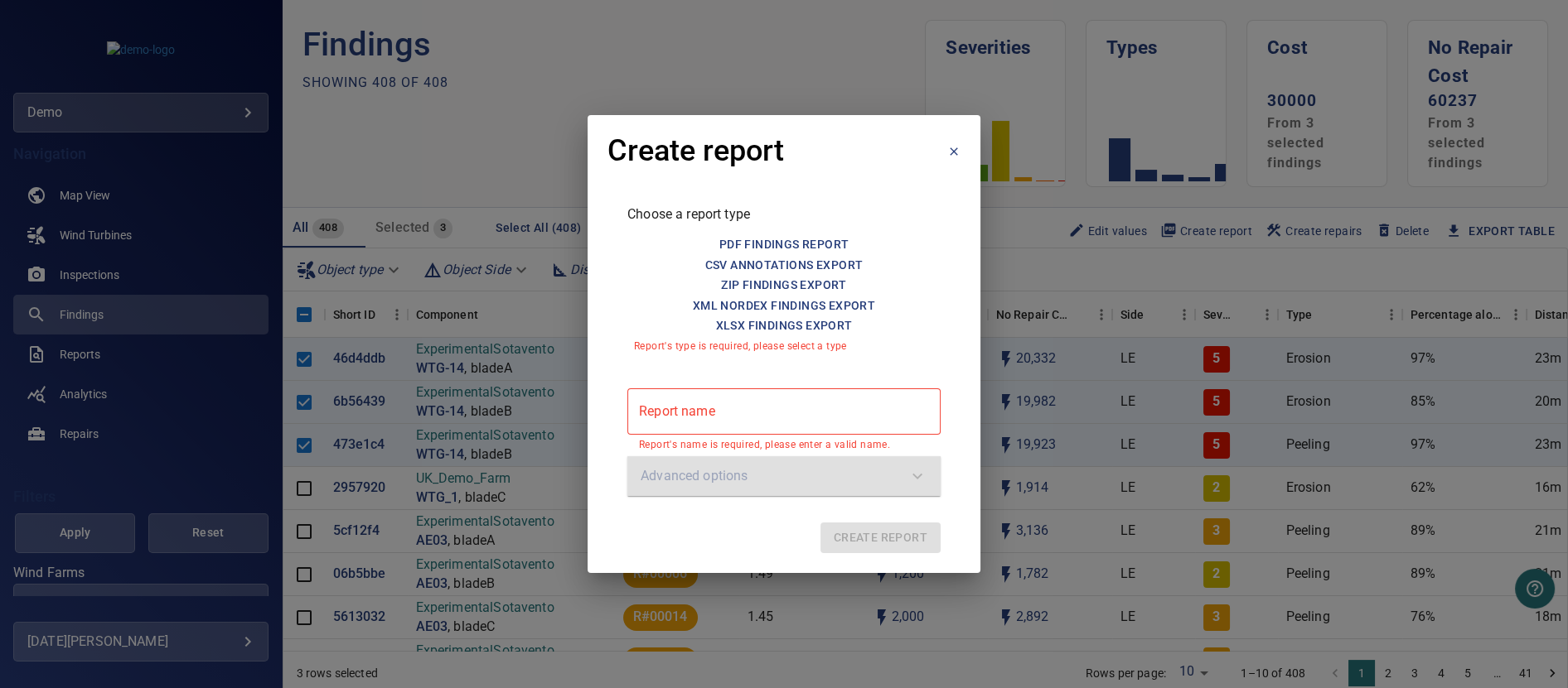
click at [953, 156] on icon at bounding box center [943, 151] width 33 height 33
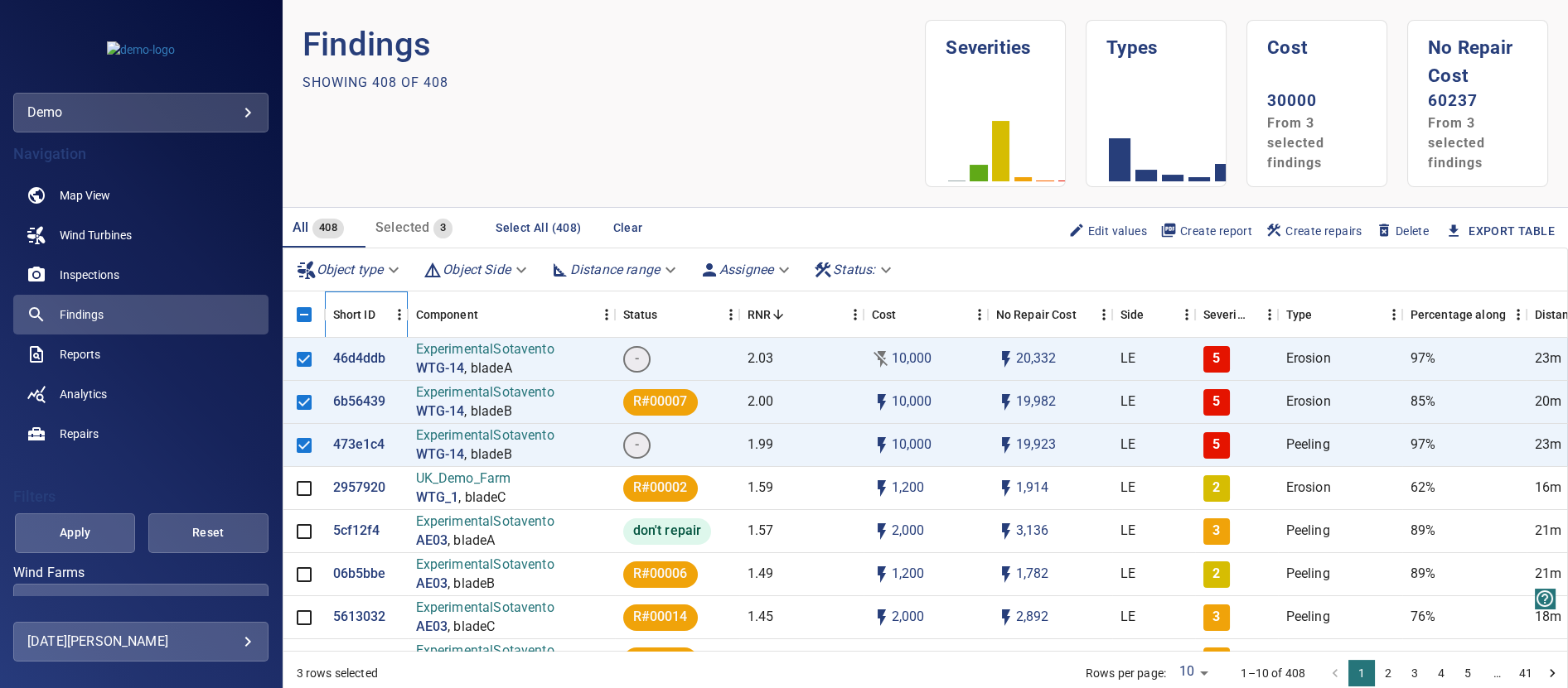
click at [400, 319] on icon "Short ID" at bounding box center [408, 315] width 20 height 20
click at [396, 318] on icon "Menu" at bounding box center [400, 315] width 17 height 17
click at [346, 339] on ul "Manage columns" at bounding box center [304, 339] width 205 height 33
click at [326, 341] on span "Manage columns" at bounding box center [283, 340] width 104 height 20
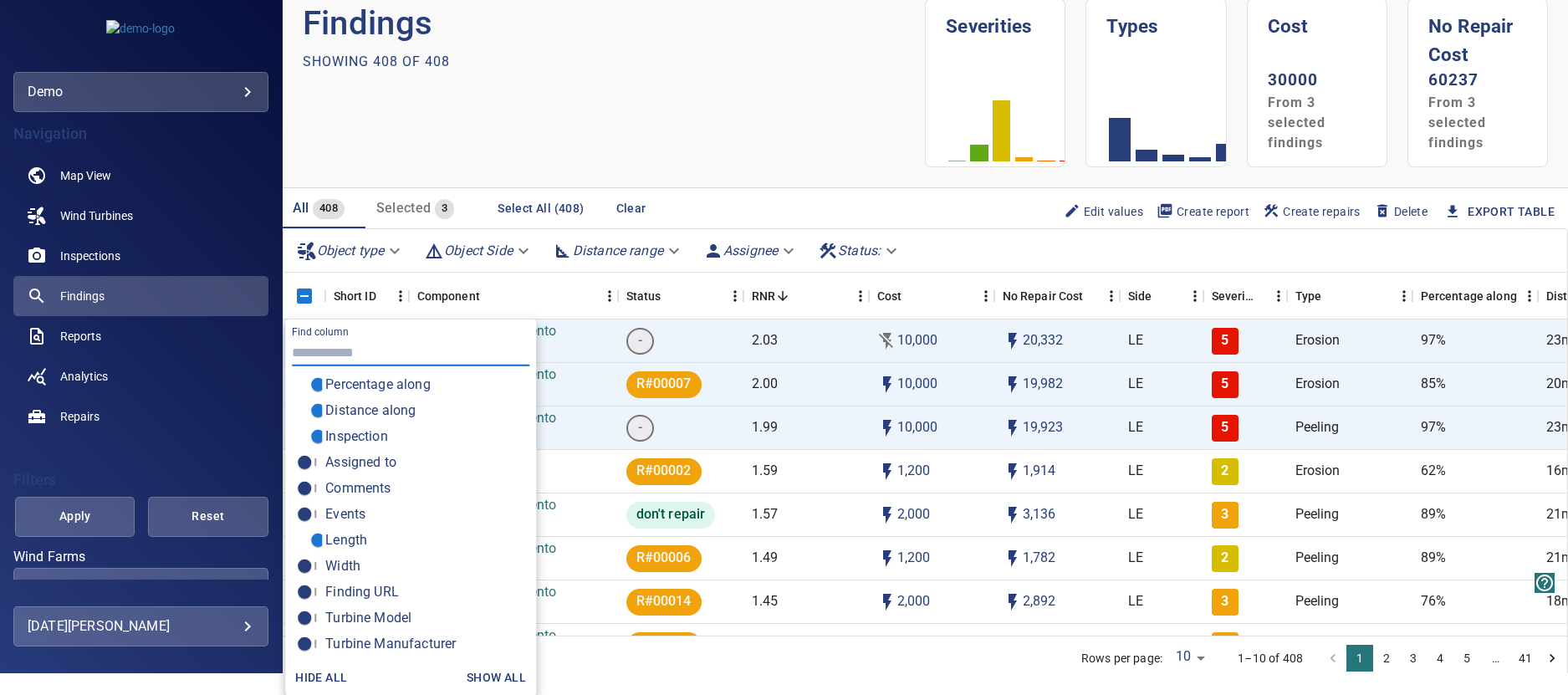
scroll to position [401, 0]
click at [563, 105] on section "Findings Showing 408 of 408" at bounding box center [613, 82] width 623 height 169
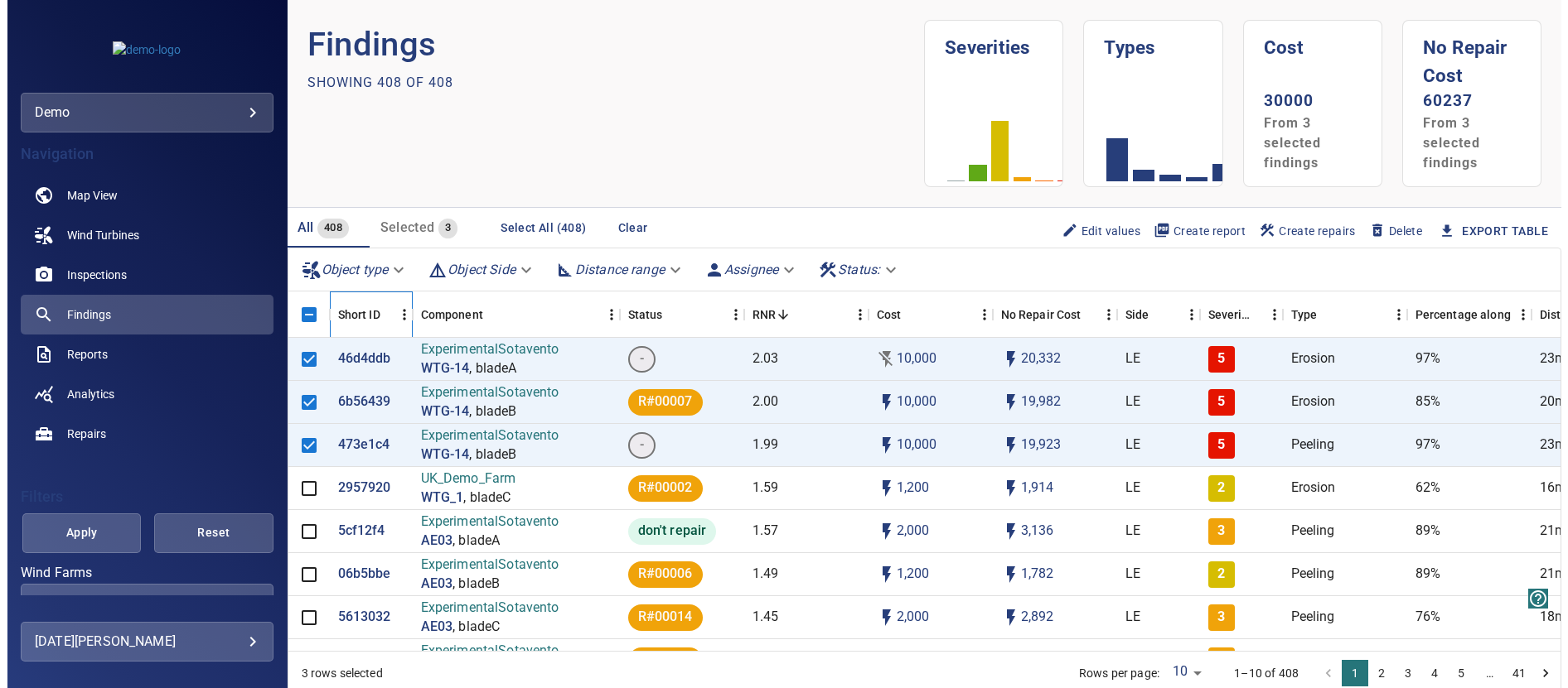
scroll to position [0, 0]
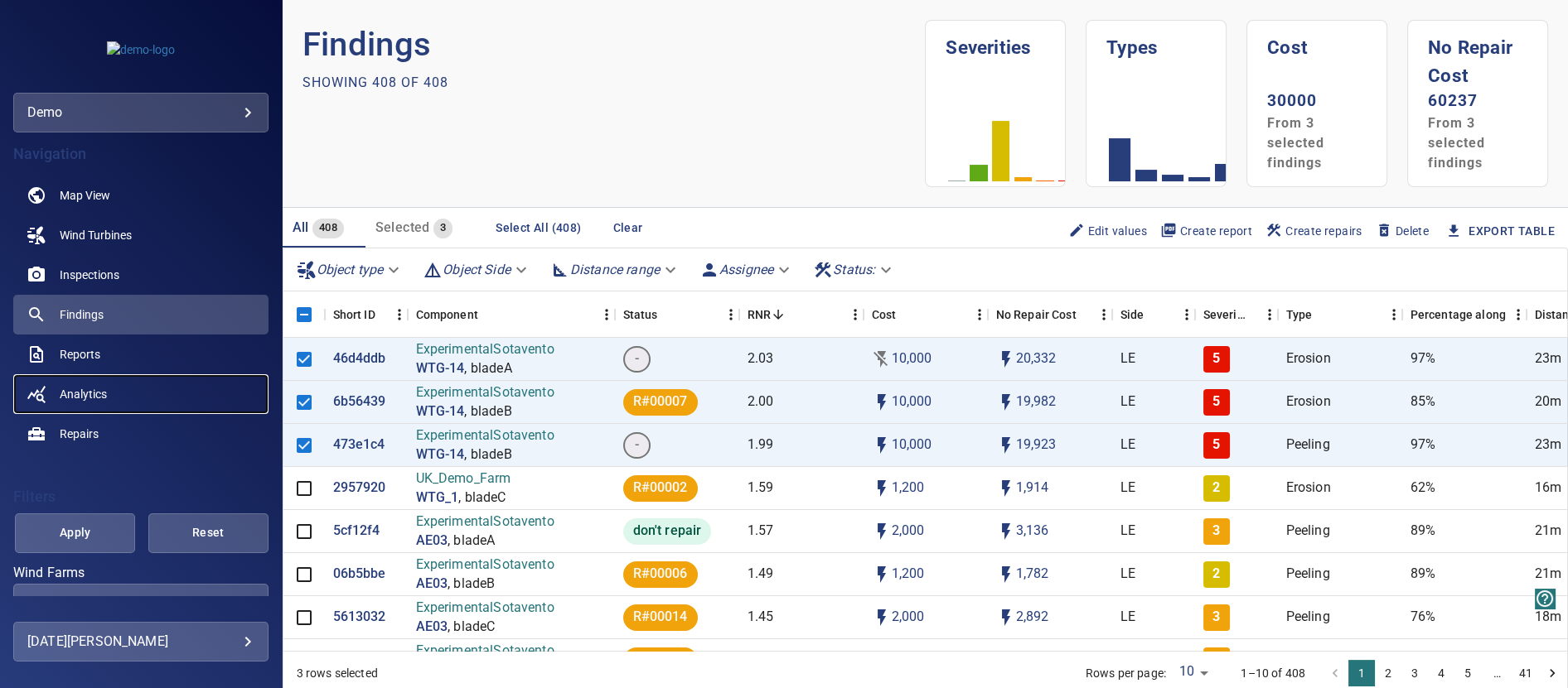
click at [98, 396] on span "Analytics" at bounding box center [83, 394] width 47 height 17
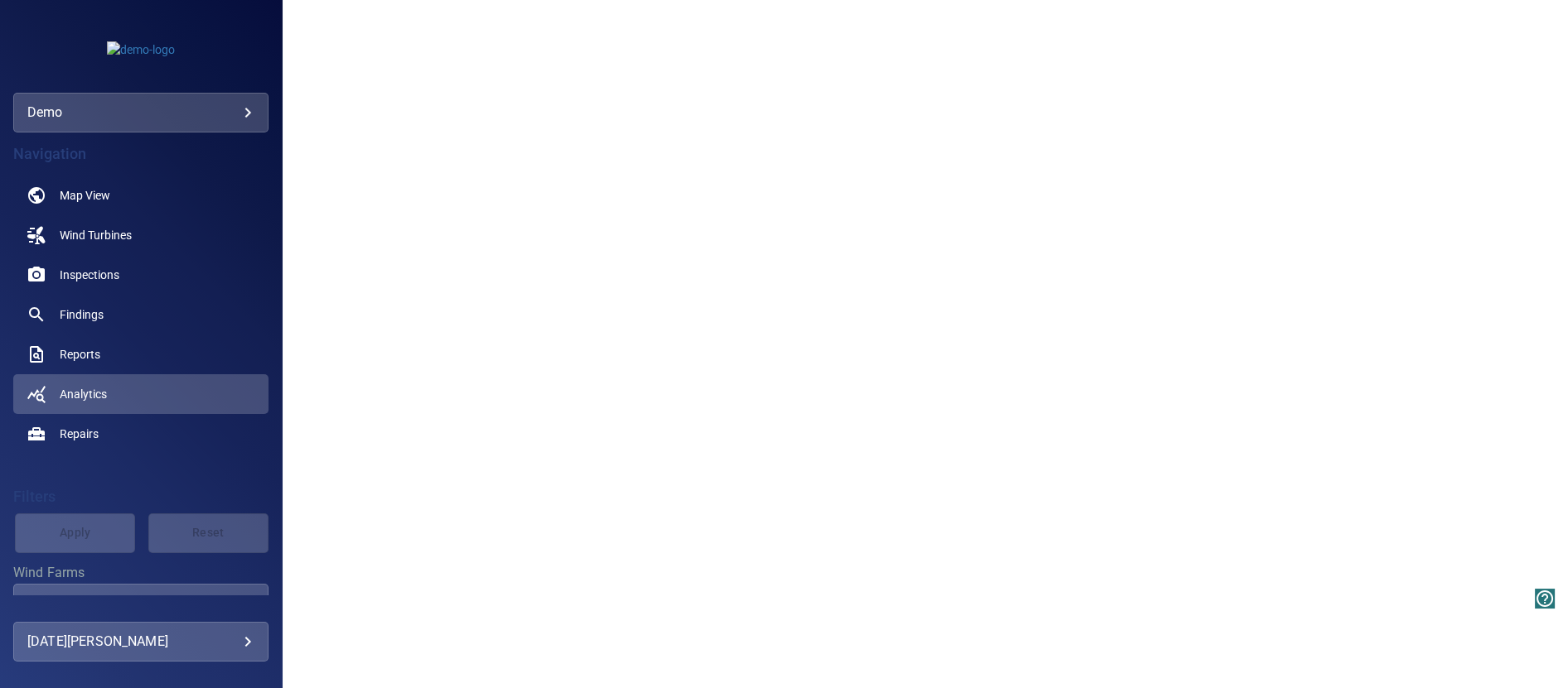
scroll to position [1219, 0]
click at [86, 433] on span "Repairs" at bounding box center [79, 434] width 39 height 17
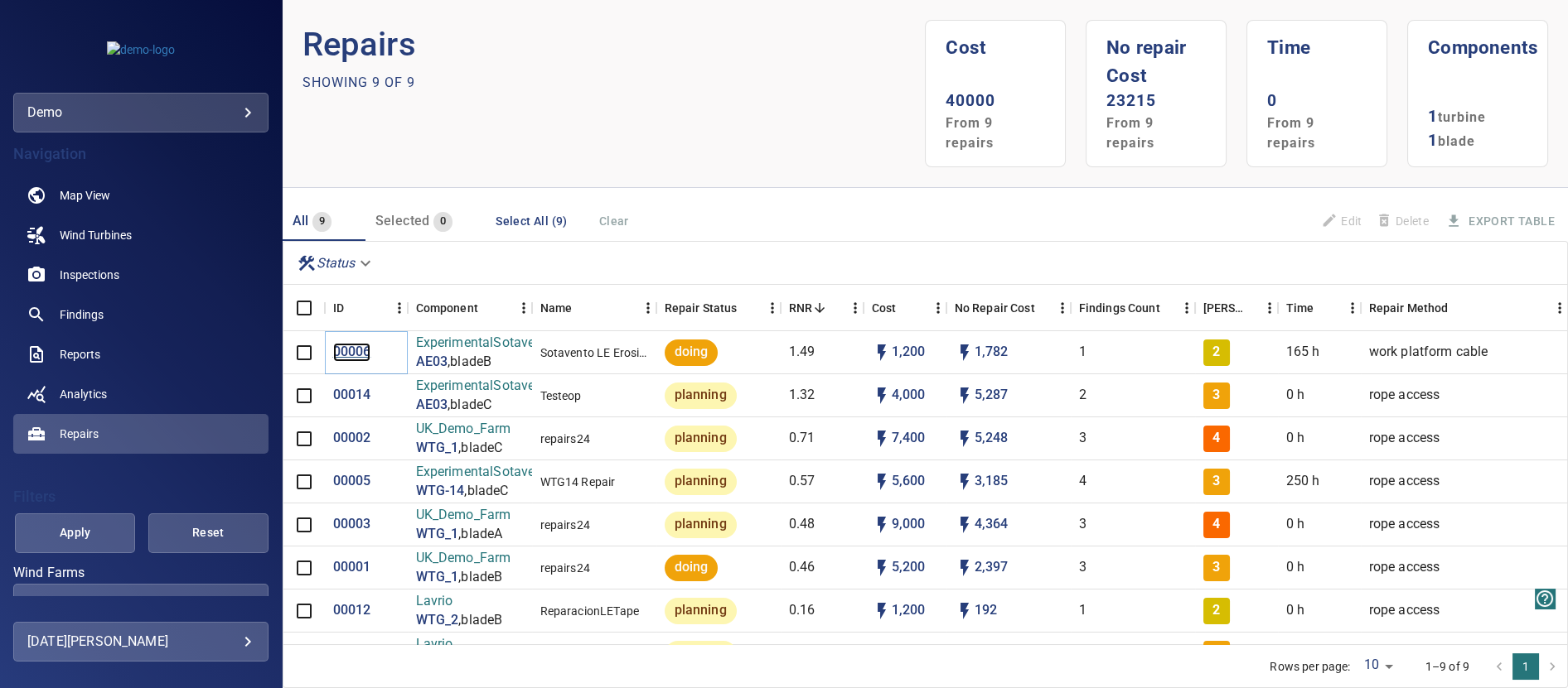
click at [353, 353] on p "00006" at bounding box center [352, 352] width 38 height 19
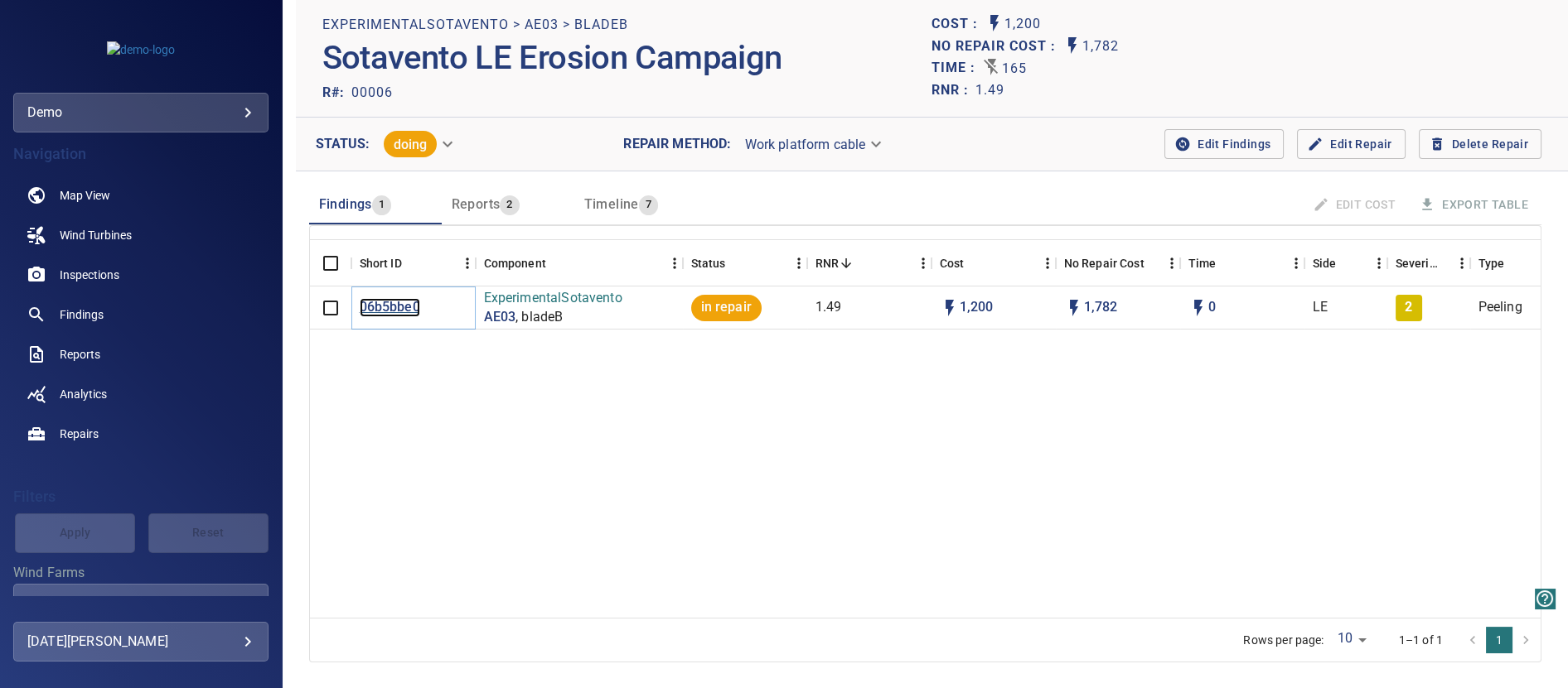
click at [397, 308] on p "06b5bbe0" at bounding box center [390, 307] width 61 height 19
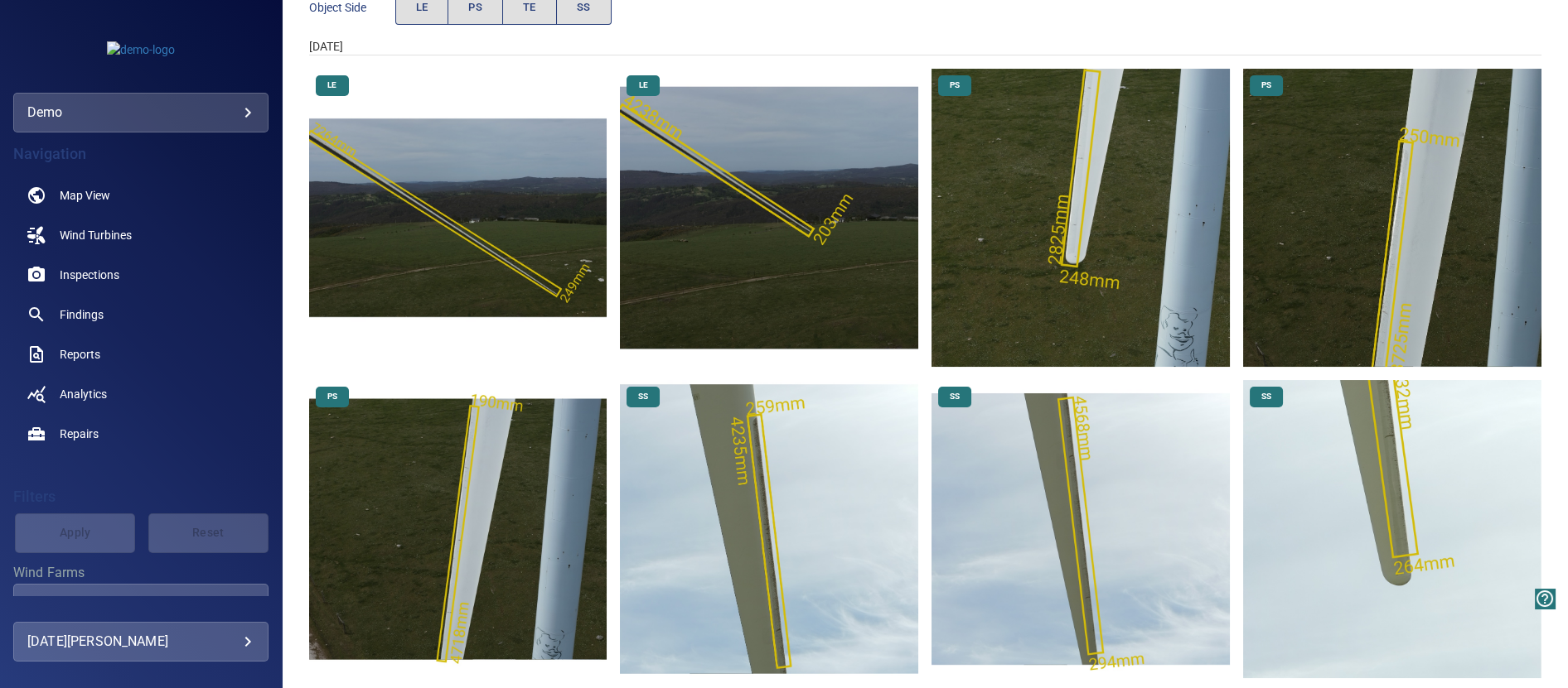
scroll to position [325, 0]
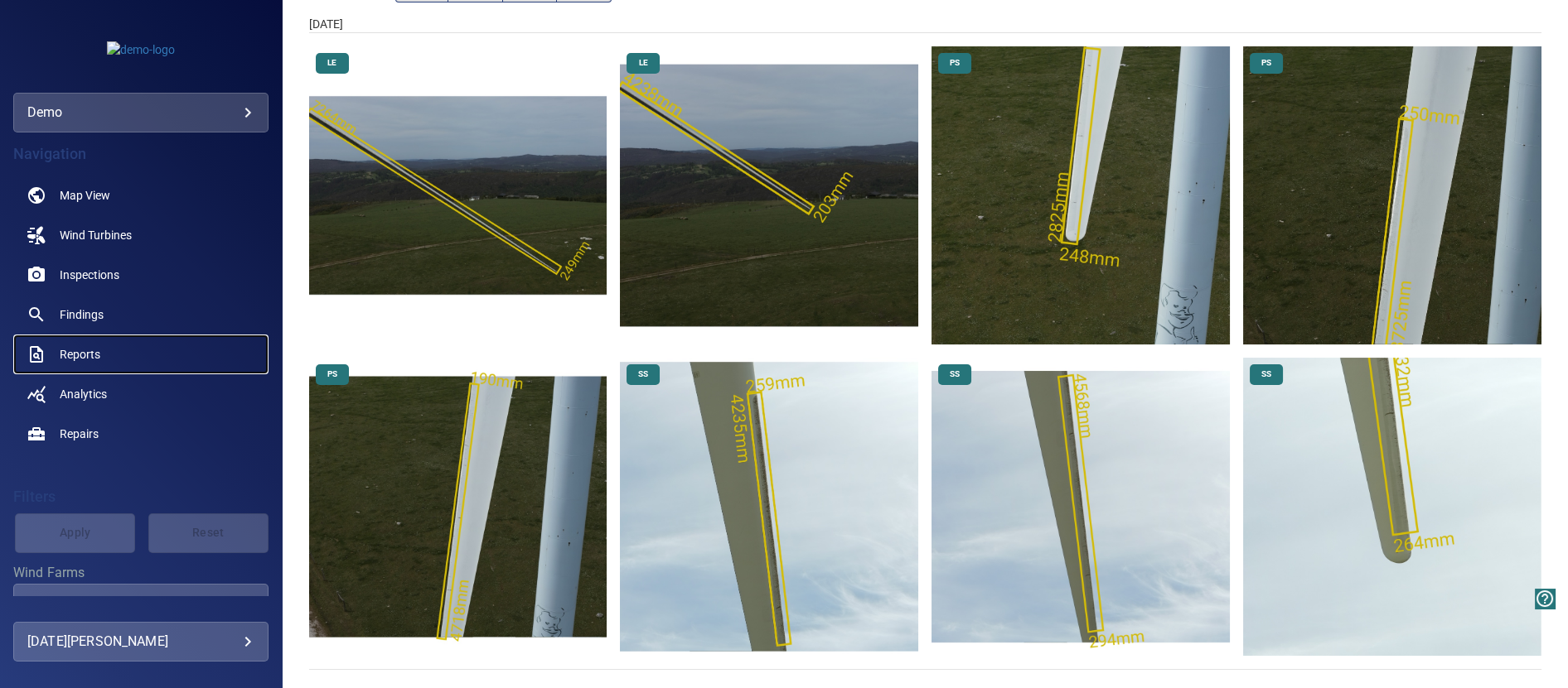
click at [88, 353] on span "Reports" at bounding box center [80, 354] width 40 height 17
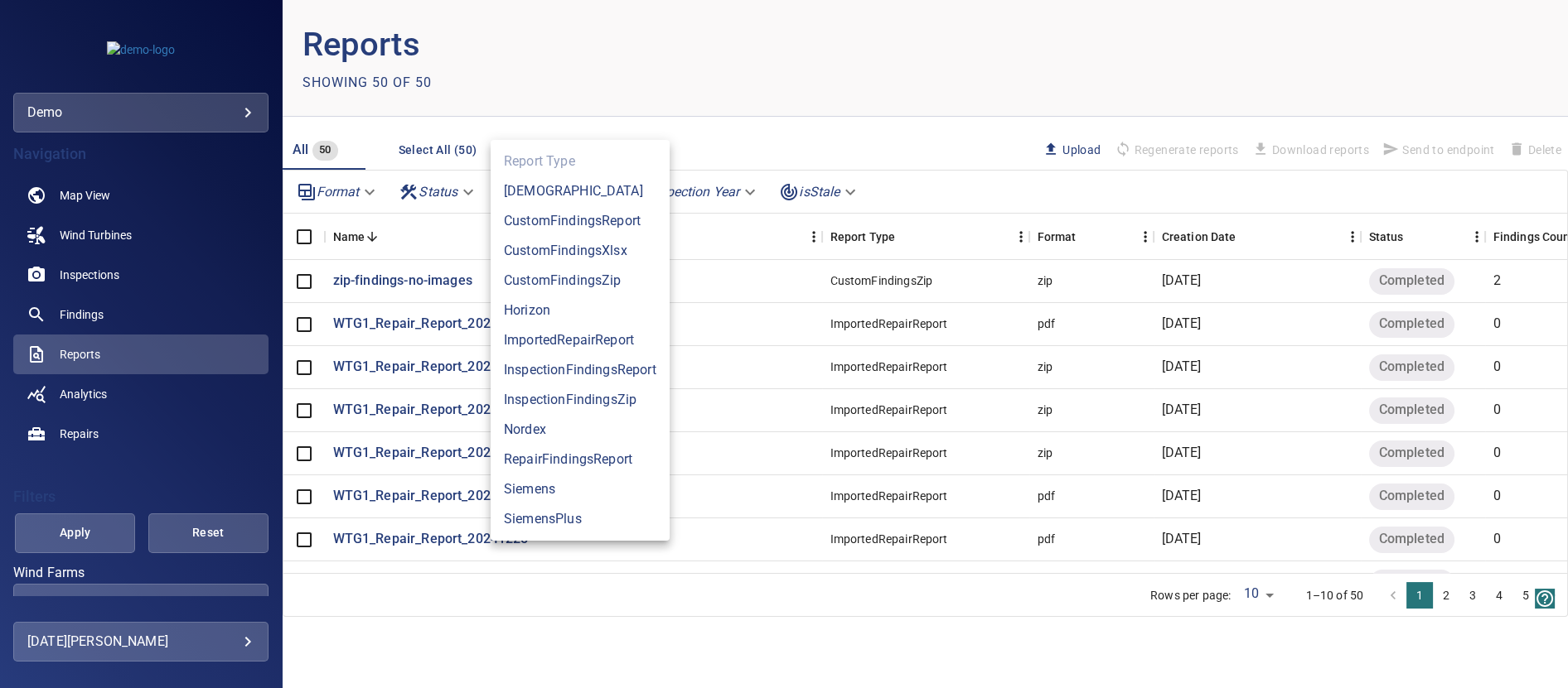
click at [595, 190] on body "**********" at bounding box center [784, 344] width 1568 height 688
click at [520, 494] on li "Siemens" at bounding box center [580, 489] width 179 height 29
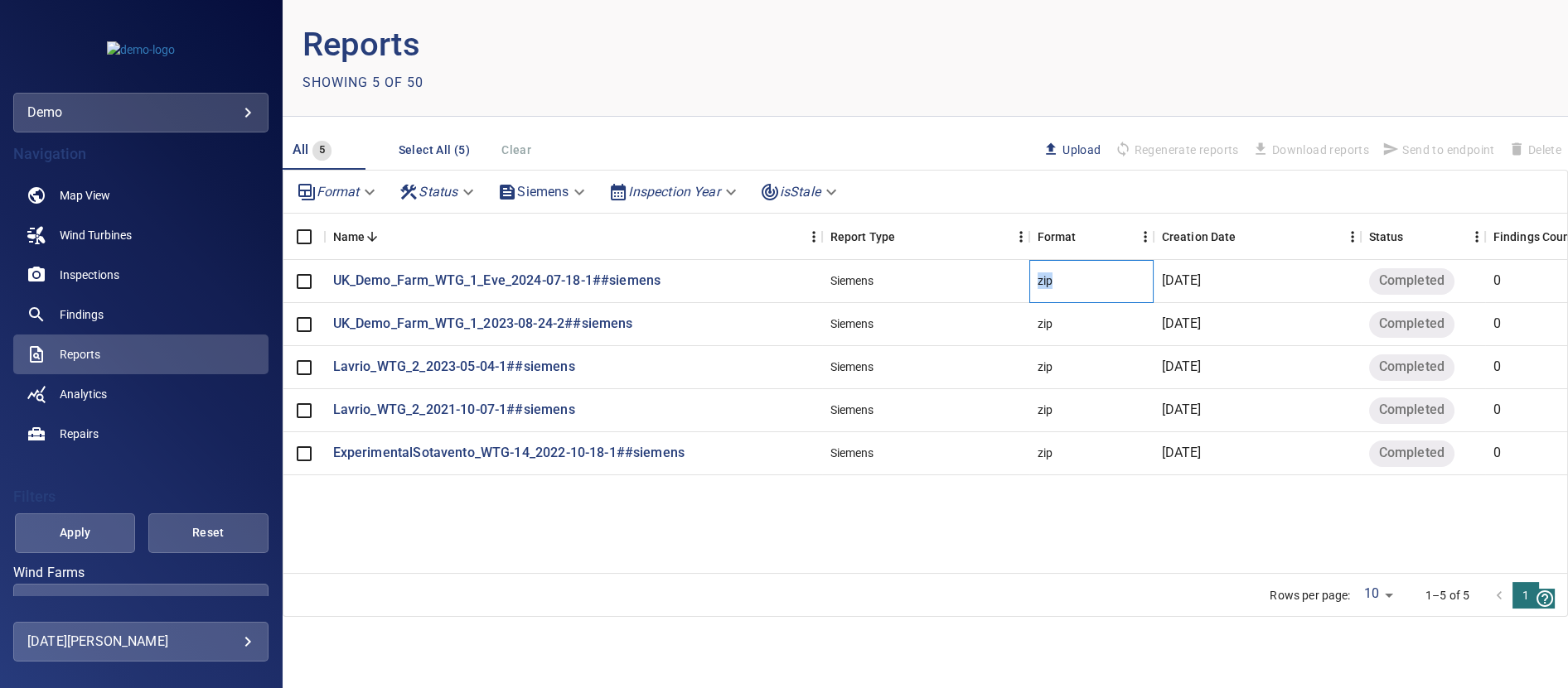
drag, startPoint x: 1056, startPoint y: 280, endPoint x: 707, endPoint y: 288, distance: 349.1
click at [1010, 280] on div "UK_Demo_Farm_WTG_1_Eve_2024-07-18-1##siemens Siemens zip [DATE] Completed 0" at bounding box center [1008, 281] width 1450 height 43
